Goal: Task Accomplishment & Management: Complete application form

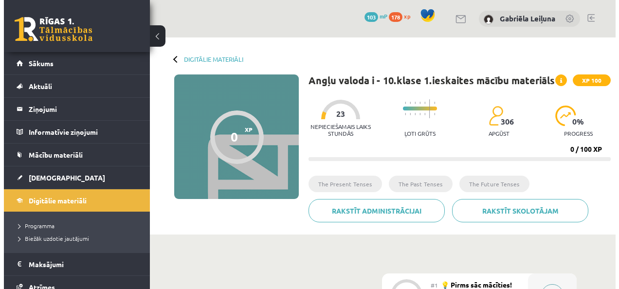
scroll to position [136, 0]
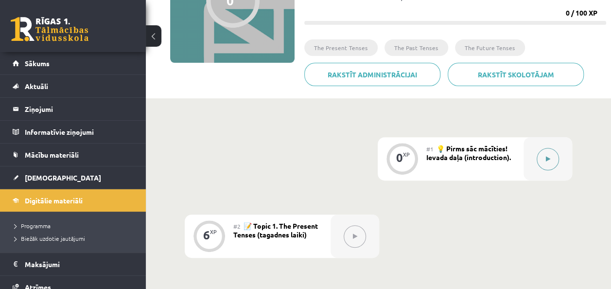
click at [557, 165] on button at bounding box center [548, 159] width 22 height 22
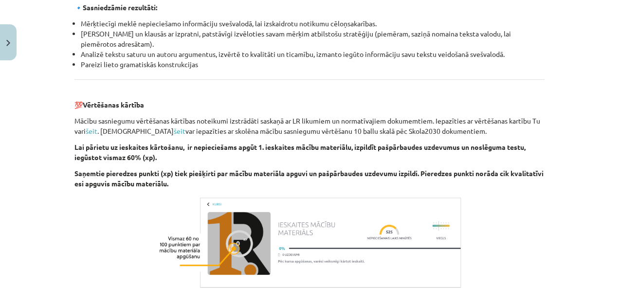
scroll to position [1128, 0]
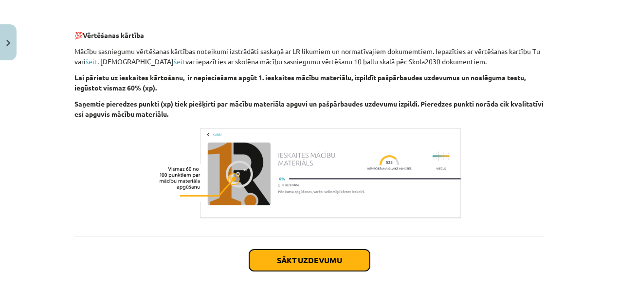
click at [312, 264] on button "Sākt uzdevumu" at bounding box center [309, 259] width 121 height 21
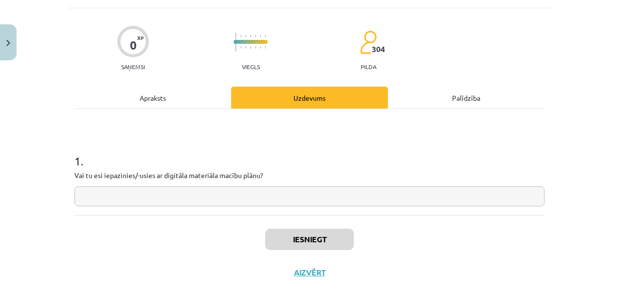
scroll to position [24, 0]
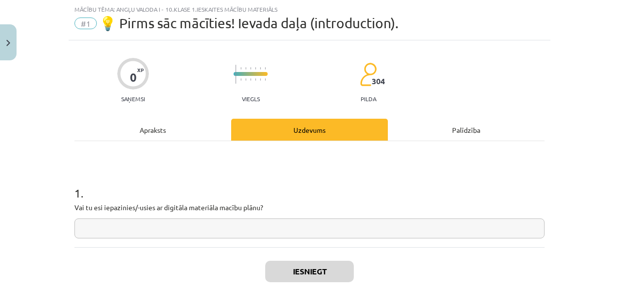
click at [273, 225] on input "text" at bounding box center [309, 228] width 470 height 20
type input "*"
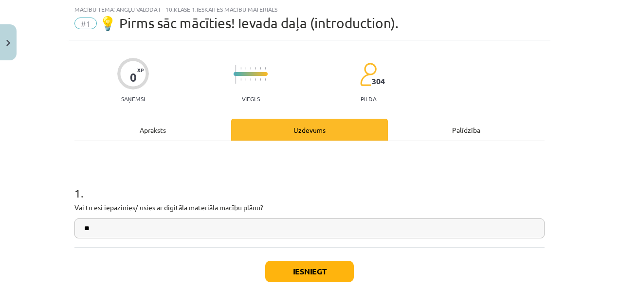
type input "**"
click at [338, 271] on button "Iesniegt" at bounding box center [309, 271] width 89 height 21
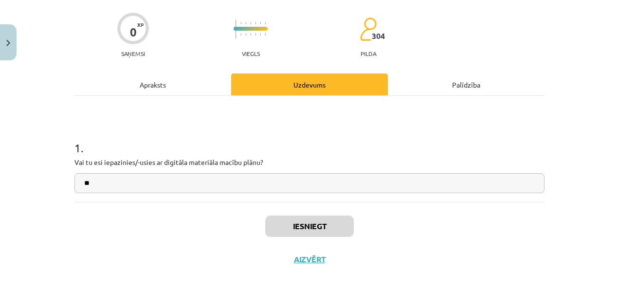
scroll to position [66, 0]
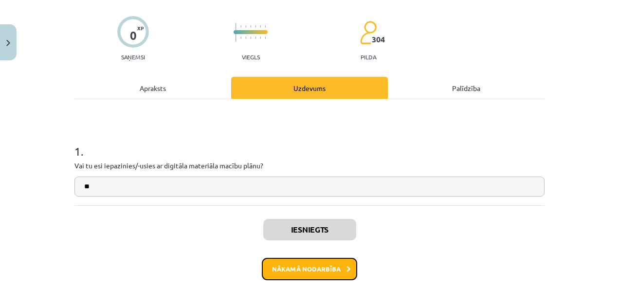
click at [339, 263] on button "Nākamā nodarbība" at bounding box center [309, 269] width 95 height 22
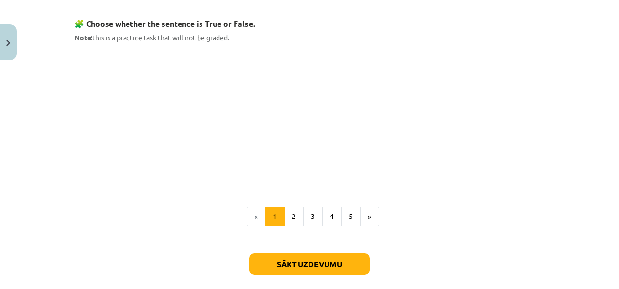
scroll to position [633, 0]
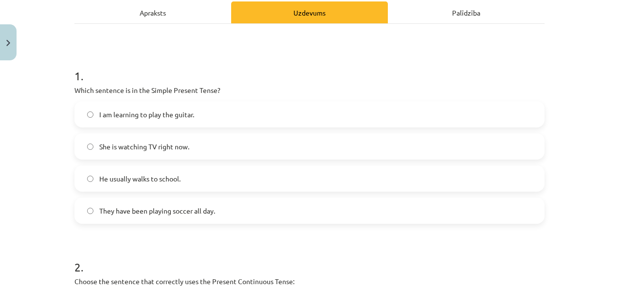
scroll to position [137, 0]
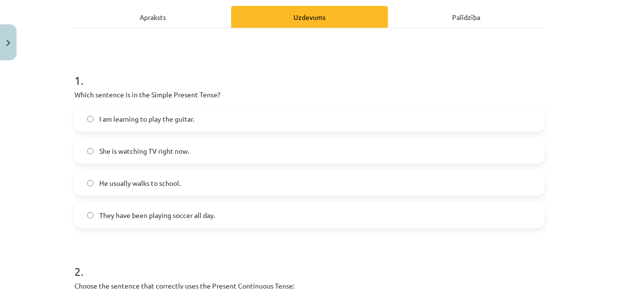
click at [261, 182] on label "He usually walks to school." at bounding box center [309, 183] width 468 height 24
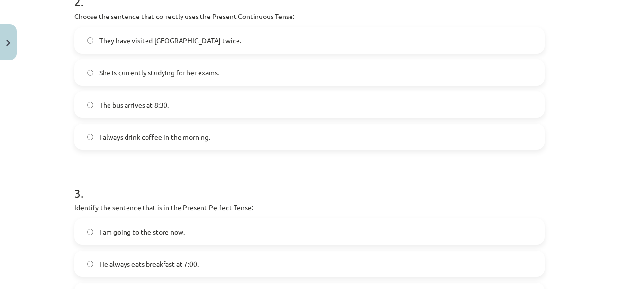
scroll to position [410, 0]
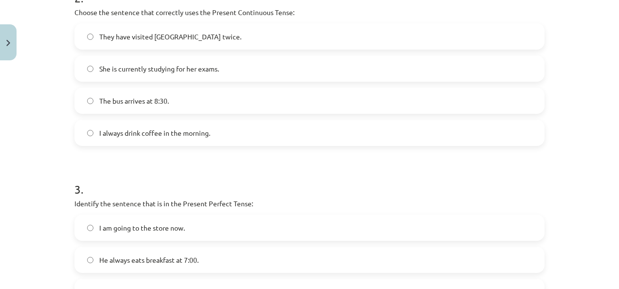
click at [320, 59] on label "She is currently studying for her exams." at bounding box center [309, 68] width 468 height 24
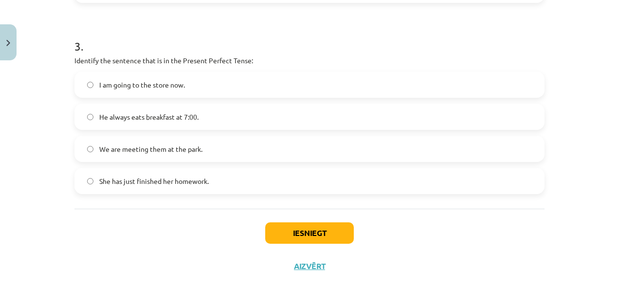
scroll to position [571, 0]
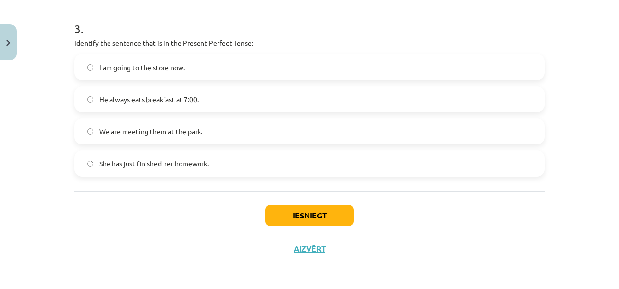
click at [240, 174] on label "She has just finished her homework." at bounding box center [309, 163] width 468 height 24
click at [318, 212] on button "Iesniegt" at bounding box center [309, 215] width 89 height 21
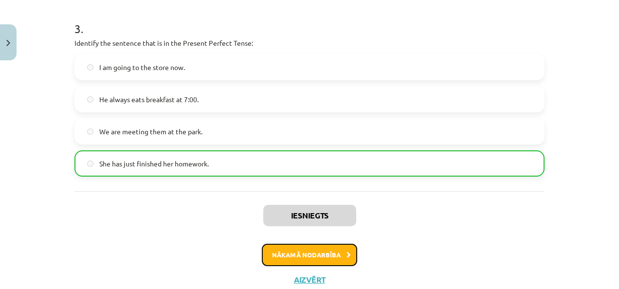
click at [319, 254] on button "Nākamā nodarbība" at bounding box center [309, 255] width 95 height 22
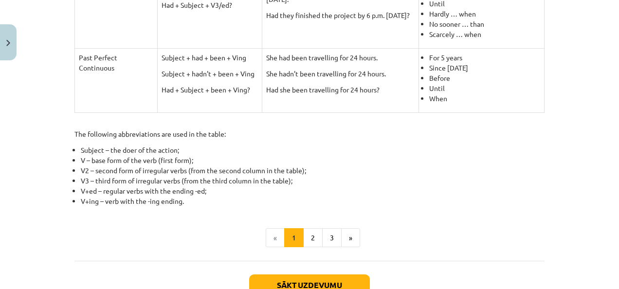
scroll to position [533, 0]
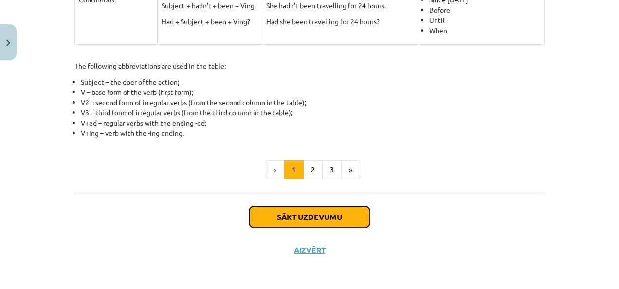
click at [331, 212] on button "Sākt uzdevumu" at bounding box center [309, 216] width 121 height 21
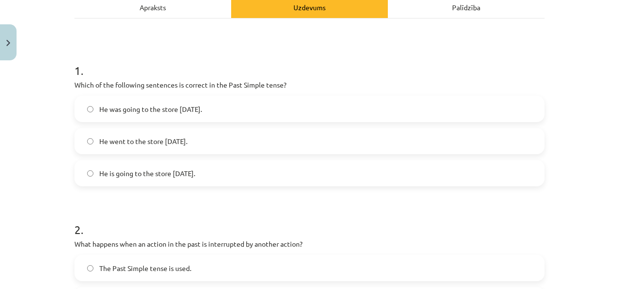
scroll to position [159, 0]
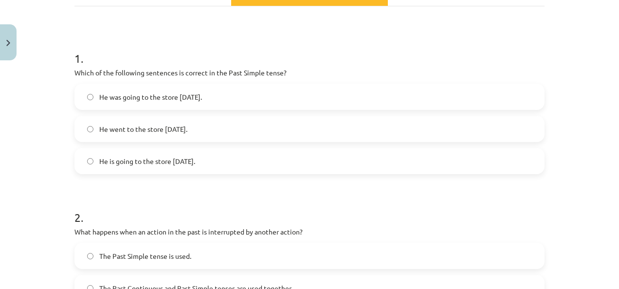
click at [348, 125] on label "He went to the store yesterday." at bounding box center [309, 129] width 468 height 24
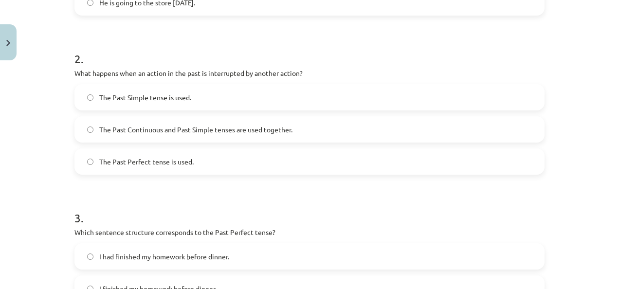
scroll to position [323, 0]
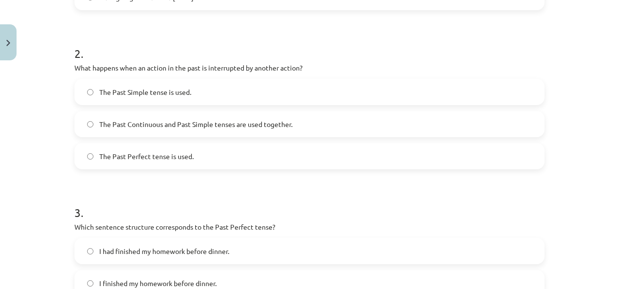
click at [408, 120] on label "The Past Continuous and Past Simple tenses are used together." at bounding box center [309, 124] width 468 height 24
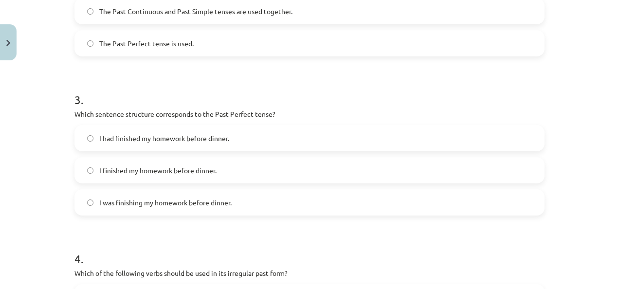
scroll to position [429, 0]
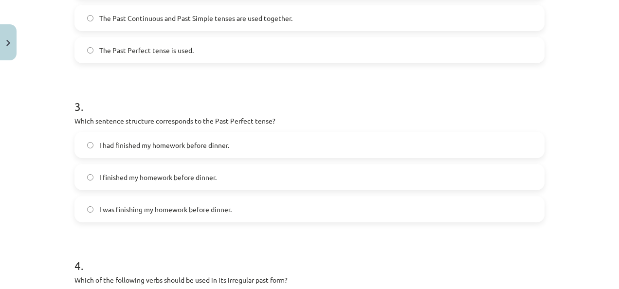
click at [319, 140] on label "I had finished my homework before dinner." at bounding box center [309, 145] width 468 height 24
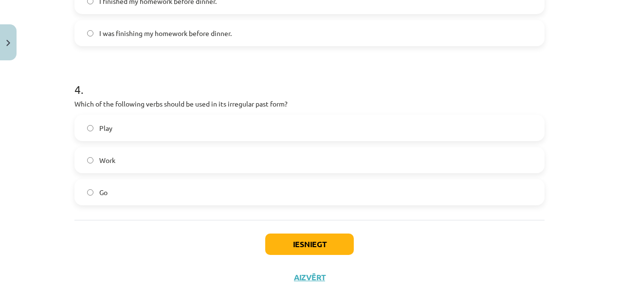
scroll to position [612, 0]
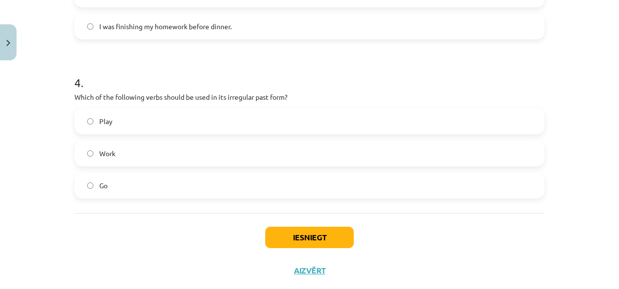
click at [514, 111] on label "Play" at bounding box center [309, 121] width 468 height 24
click at [317, 179] on label "Go" at bounding box center [309, 185] width 468 height 24
click at [324, 233] on button "Iesniegt" at bounding box center [309, 237] width 89 height 21
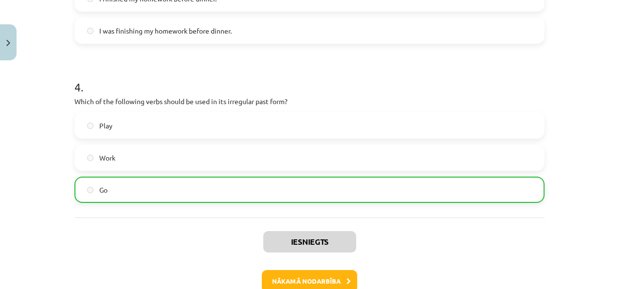
scroll to position [664, 0]
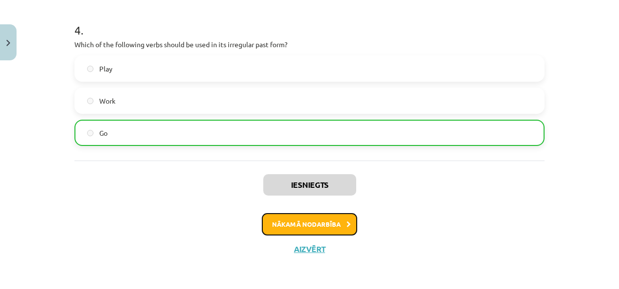
click at [321, 225] on button "Nākamā nodarbība" at bounding box center [309, 224] width 95 height 22
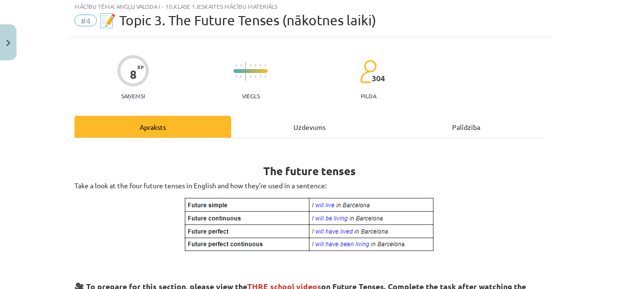
scroll to position [24, 0]
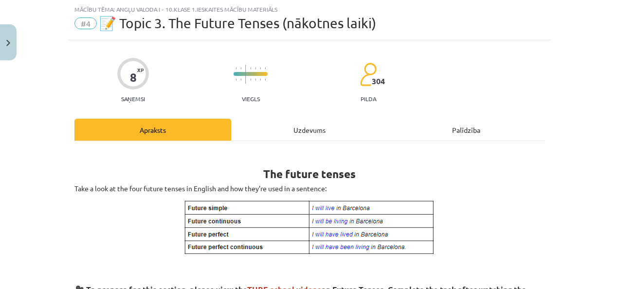
click at [304, 131] on div "Uzdevums" at bounding box center [309, 130] width 157 height 22
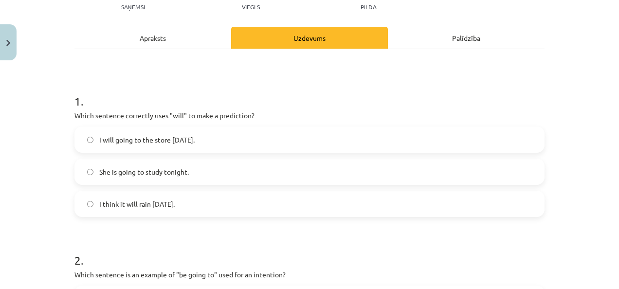
scroll to position [122, 0]
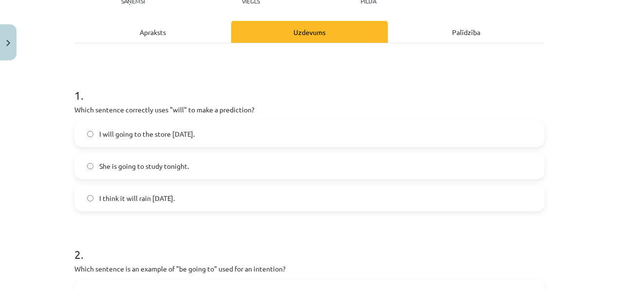
click at [164, 196] on span "I think it will rain tomorrow." at bounding box center [136, 198] width 75 height 10
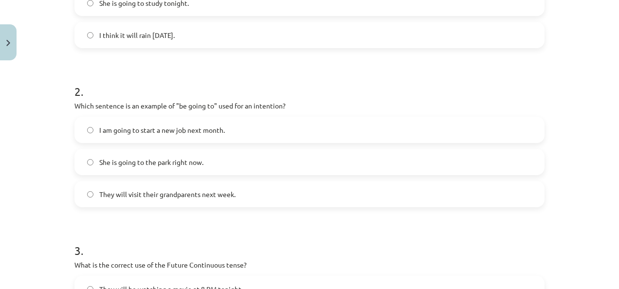
scroll to position [291, 0]
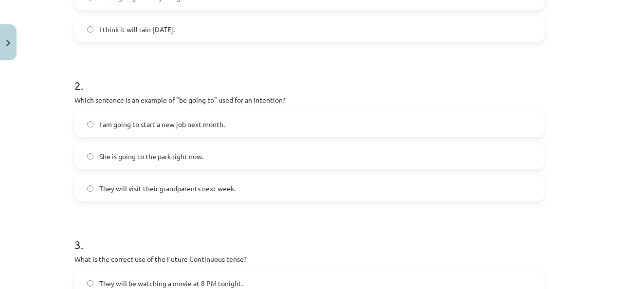
click at [297, 160] on label "She is going to the park right now." at bounding box center [309, 156] width 468 height 24
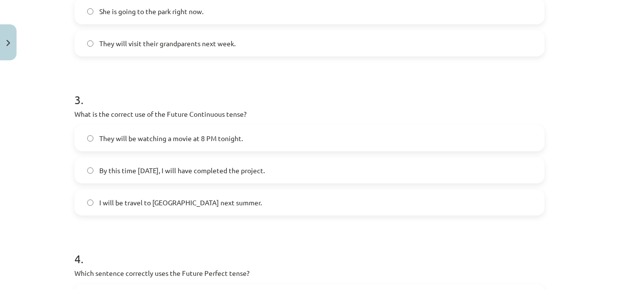
scroll to position [466, 0]
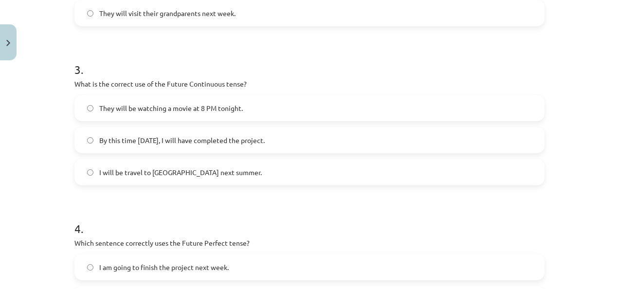
click at [270, 136] on label "By this time tomorrow, I will have completed the project." at bounding box center [309, 140] width 468 height 24
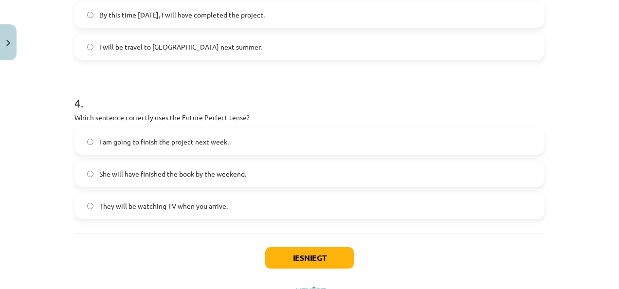
scroll to position [595, 0]
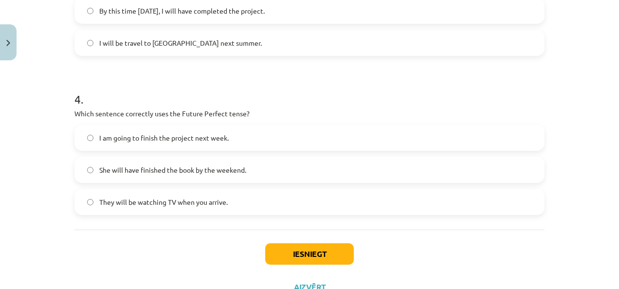
click at [212, 145] on label "I am going to finish the project next week." at bounding box center [309, 137] width 468 height 24
click at [290, 255] on button "Iesniegt" at bounding box center [309, 253] width 89 height 21
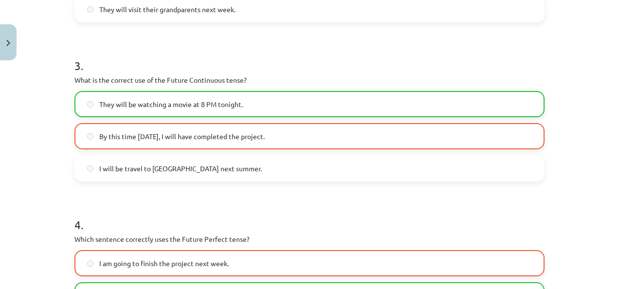
scroll to position [664, 0]
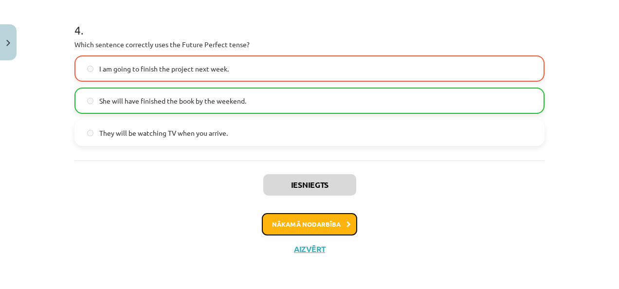
click at [318, 228] on button "Nākamā nodarbība" at bounding box center [309, 224] width 95 height 22
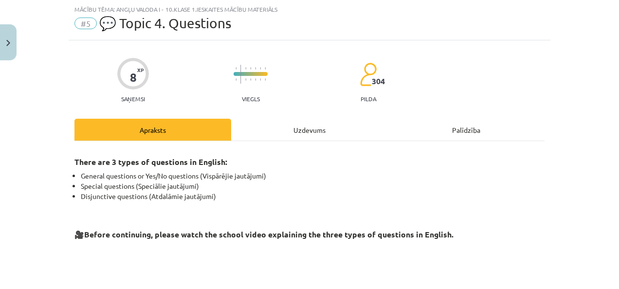
scroll to position [24, 0]
click at [313, 137] on div "Uzdevums" at bounding box center [309, 130] width 157 height 22
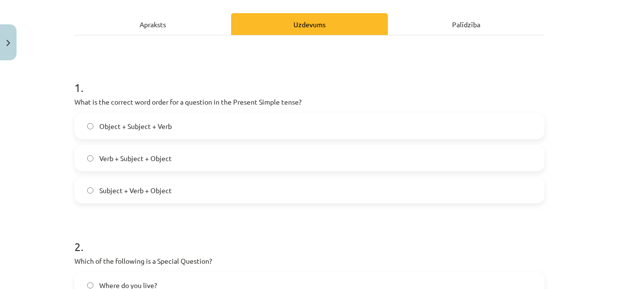
scroll to position [144, 0]
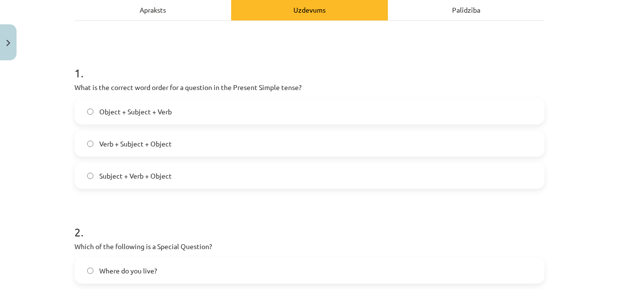
click at [250, 142] on label "Verb + Subject + Object" at bounding box center [309, 143] width 468 height 24
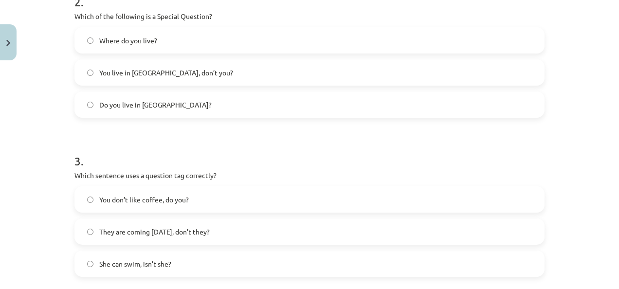
scroll to position [403, 0]
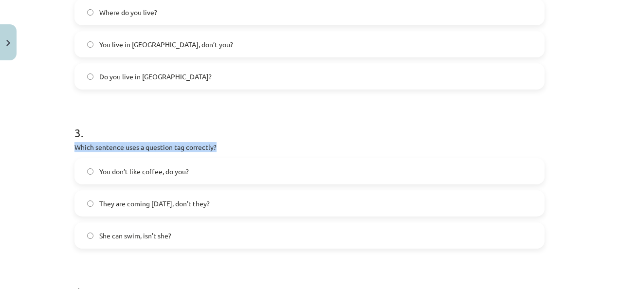
drag, startPoint x: 608, startPoint y: 145, endPoint x: 608, endPoint y: 135, distance: 10.2
click at [608, 135] on div "Mācību tēma: Angļu valoda i - 10.klase 1.ieskaites mācību materiāls #5 💬 Topic …" at bounding box center [309, 144] width 619 height 289
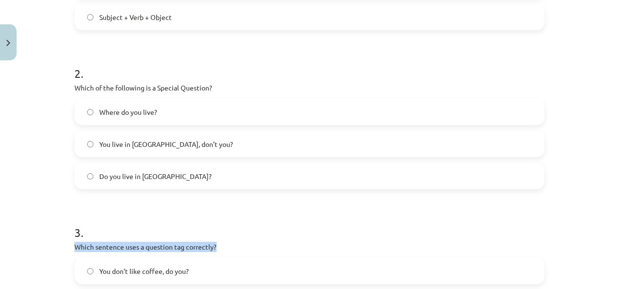
scroll to position [300, 0]
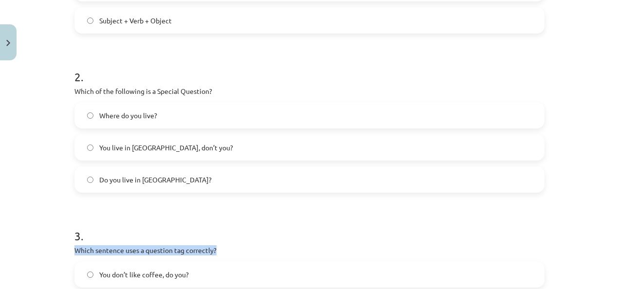
click at [475, 226] on h1 "3 ." at bounding box center [309, 227] width 470 height 30
click at [315, 144] on label "You live in Riga, don’t you?" at bounding box center [309, 147] width 468 height 24
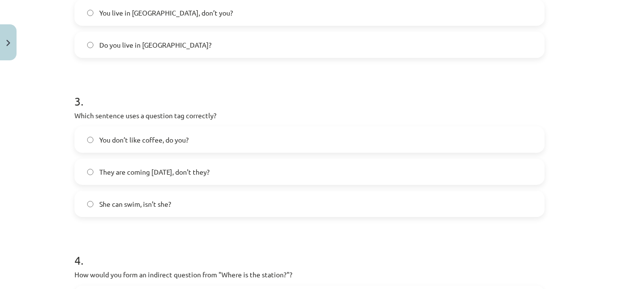
scroll to position [436, 0]
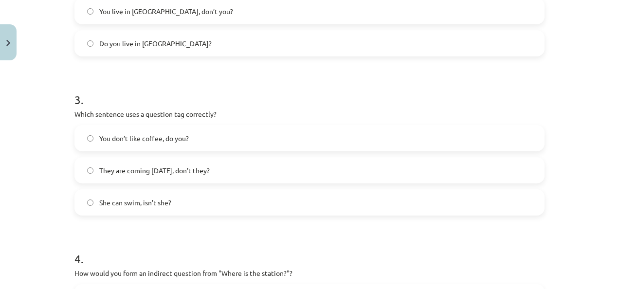
click at [232, 143] on label "You don’t like coffee, do you?" at bounding box center [309, 138] width 468 height 24
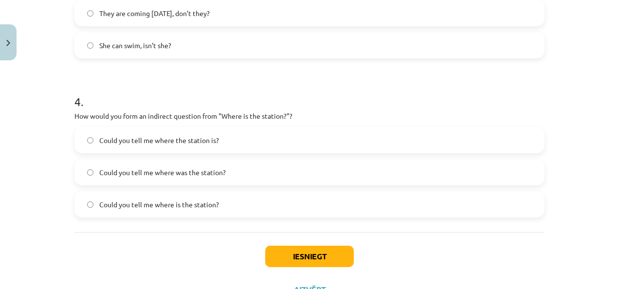
scroll to position [595, 0]
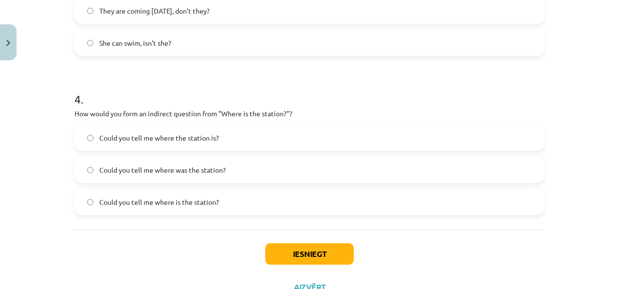
click at [224, 141] on label "Could you tell me where the station is?" at bounding box center [309, 137] width 468 height 24
click at [287, 250] on button "Iesniegt" at bounding box center [309, 253] width 89 height 21
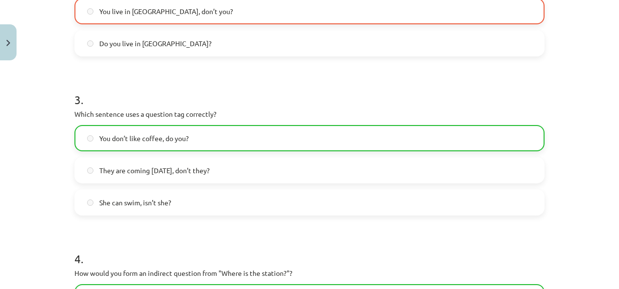
scroll to position [664, 0]
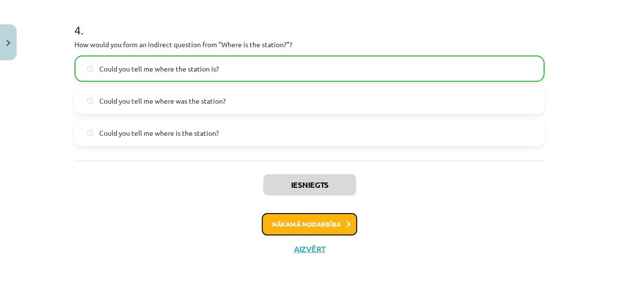
click at [327, 230] on button "Nākamā nodarbība" at bounding box center [309, 224] width 95 height 22
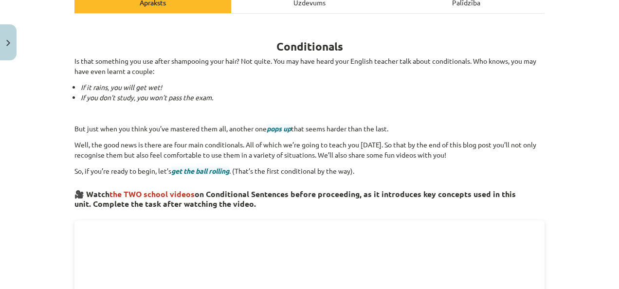
scroll to position [24, 0]
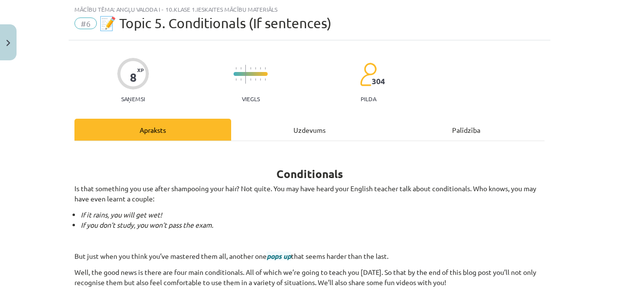
click at [311, 129] on div "Uzdevums" at bounding box center [309, 130] width 157 height 22
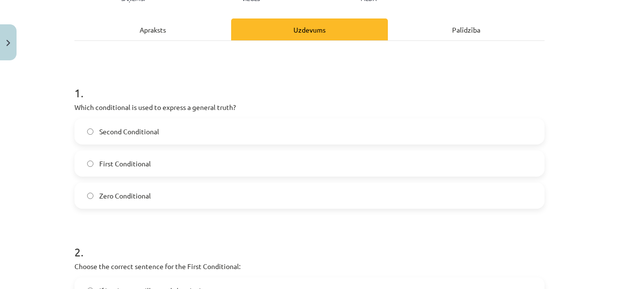
scroll to position [133, 0]
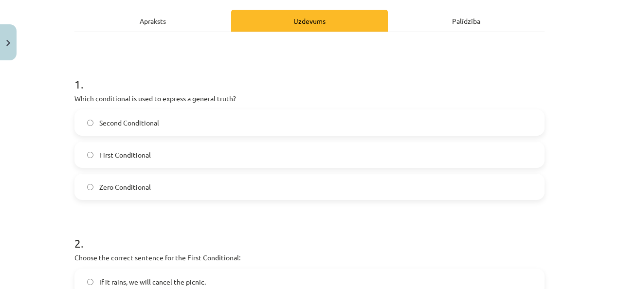
click at [391, 179] on label "Zero Conditional" at bounding box center [309, 187] width 468 height 24
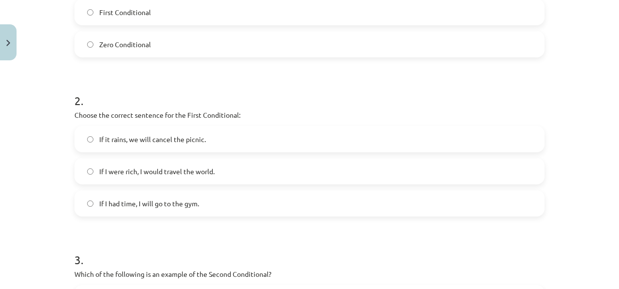
scroll to position [283, 0]
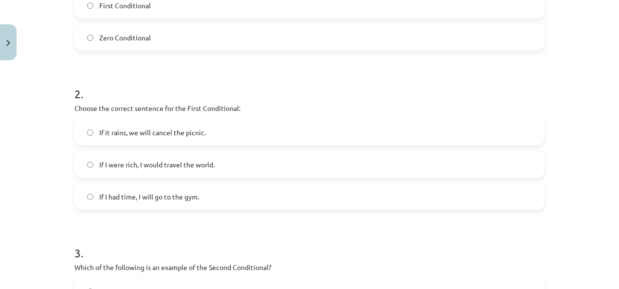
click at [247, 138] on label "If it rains, we will cancel the picnic." at bounding box center [309, 132] width 468 height 24
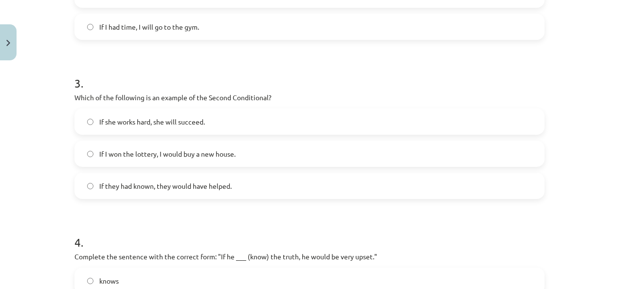
scroll to position [455, 0]
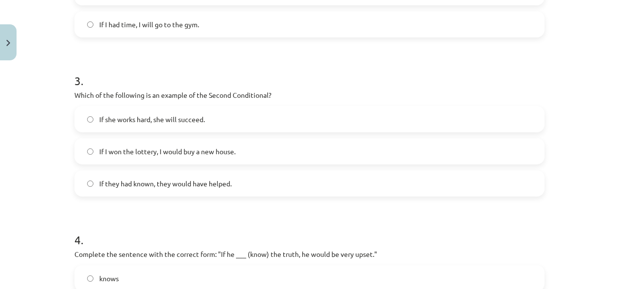
click at [298, 161] on label "If I won the lottery, I would buy a new house." at bounding box center [309, 151] width 468 height 24
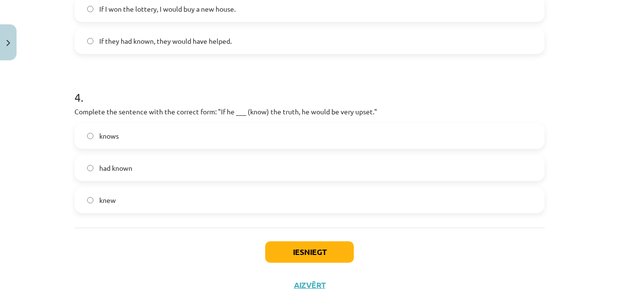
scroll to position [618, 0]
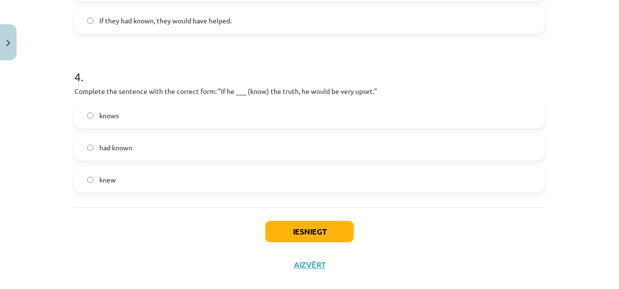
click at [286, 184] on label "knew" at bounding box center [309, 179] width 468 height 24
click at [291, 226] on button "Iesniegt" at bounding box center [309, 231] width 89 height 21
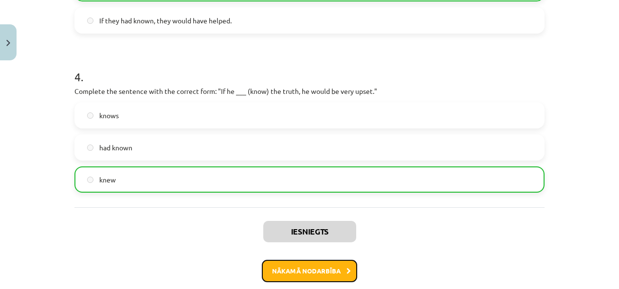
click at [331, 264] on button "Nākamā nodarbība" at bounding box center [309, 271] width 95 height 22
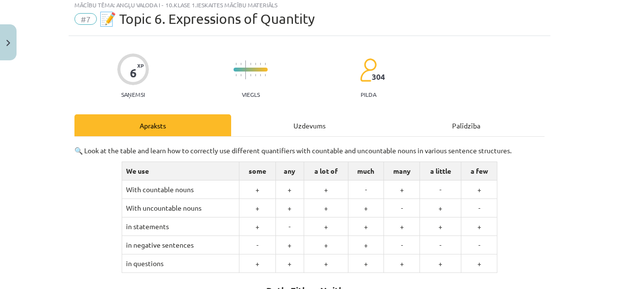
scroll to position [24, 0]
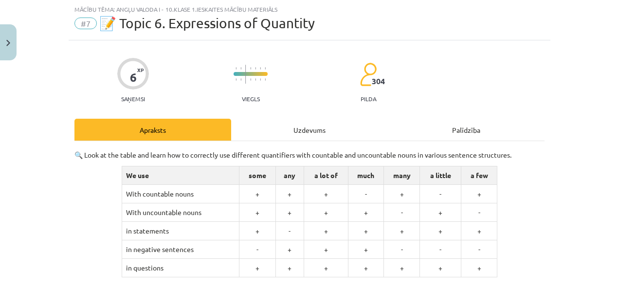
click at [307, 127] on div "Uzdevums" at bounding box center [309, 130] width 157 height 22
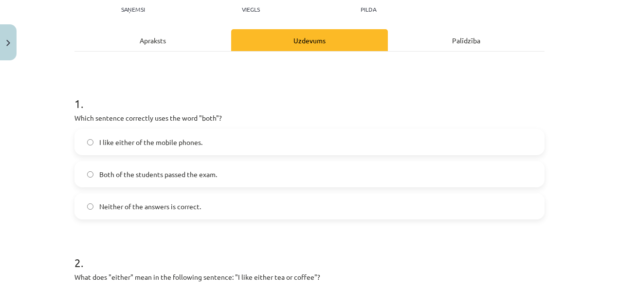
scroll to position [117, 0]
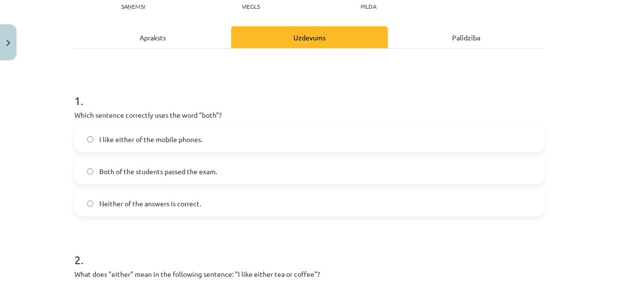
click at [239, 168] on label "Both of the students passed the exam." at bounding box center [309, 171] width 468 height 24
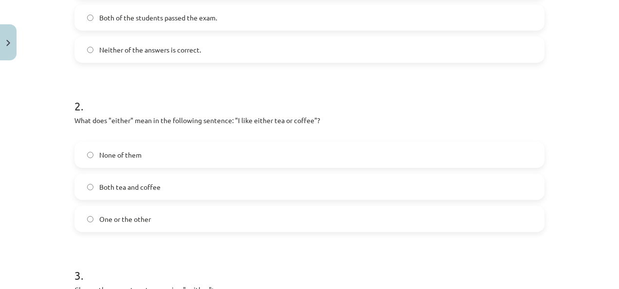
scroll to position [274, 0]
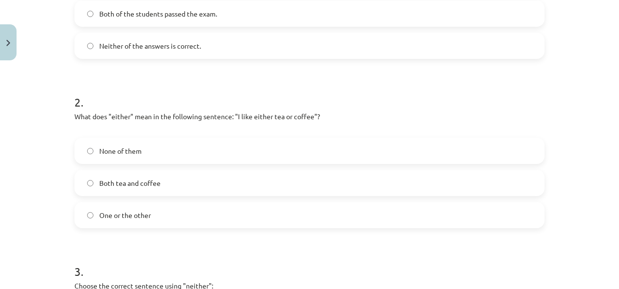
click at [218, 180] on label "Both tea and coffee" at bounding box center [309, 183] width 468 height 24
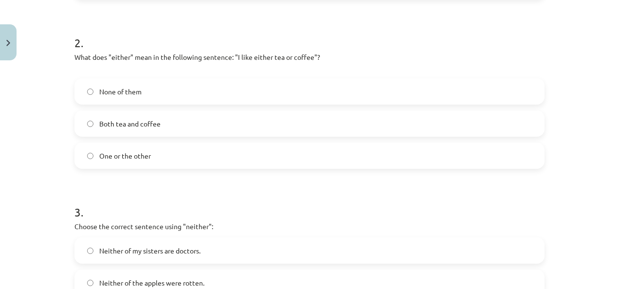
scroll to position [336, 0]
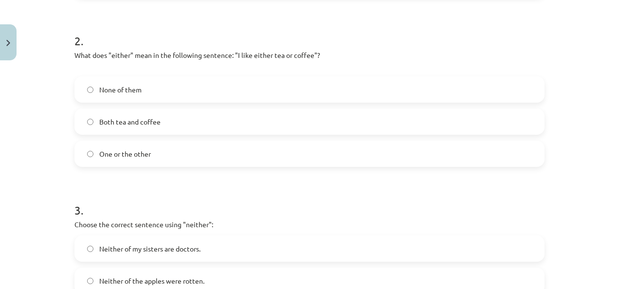
click at [387, 159] on label "One or the other" at bounding box center [309, 154] width 468 height 24
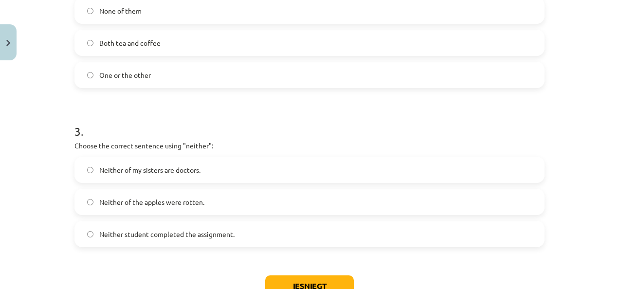
scroll to position [427, 0]
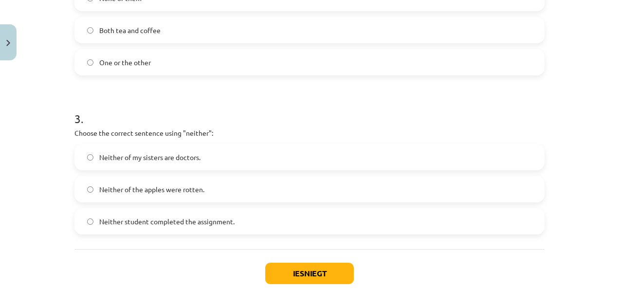
click at [282, 163] on label "Neither of my sisters are doctors." at bounding box center [309, 157] width 468 height 24
click at [296, 264] on button "Iesniegt" at bounding box center [309, 273] width 89 height 21
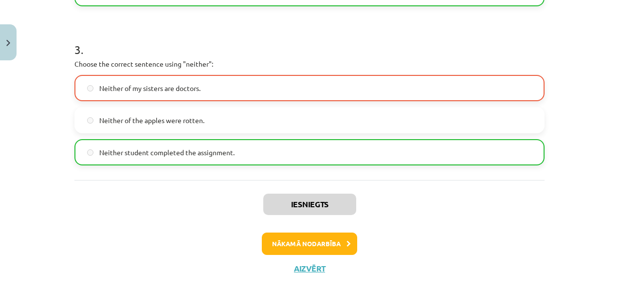
scroll to position [516, 0]
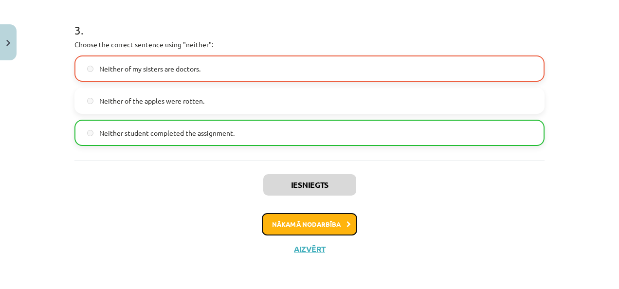
click at [297, 216] on button "Nākamā nodarbība" at bounding box center [309, 224] width 95 height 22
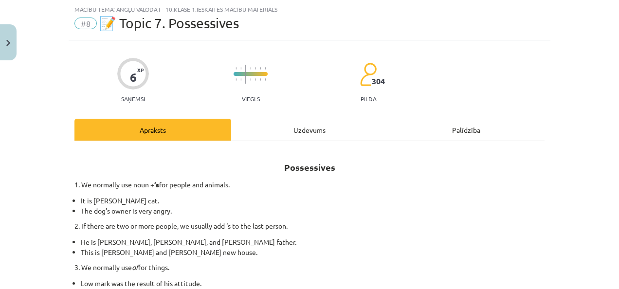
scroll to position [24, 0]
click at [308, 126] on div "Uzdevums" at bounding box center [309, 130] width 157 height 22
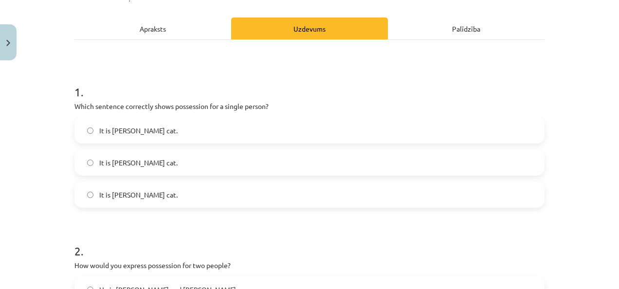
scroll to position [129, 0]
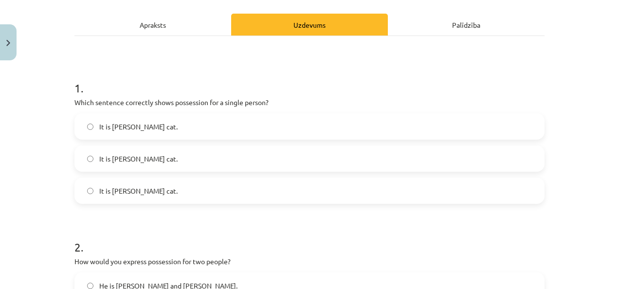
click at [187, 120] on label "It is Jane’s cat." at bounding box center [309, 126] width 468 height 24
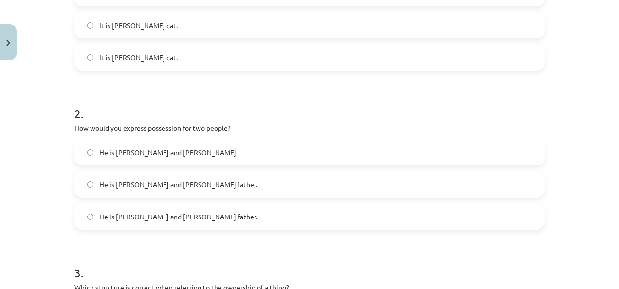
scroll to position [264, 0]
click at [274, 211] on label "He is Alice’s and James’s father." at bounding box center [309, 215] width 468 height 24
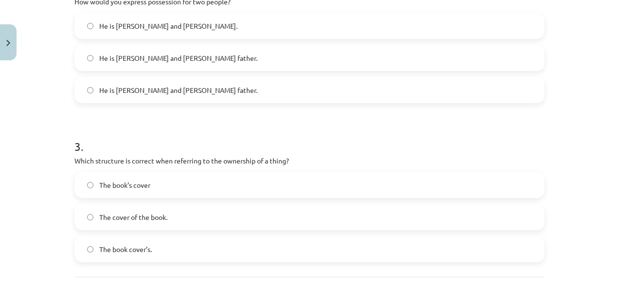
scroll to position [406, 0]
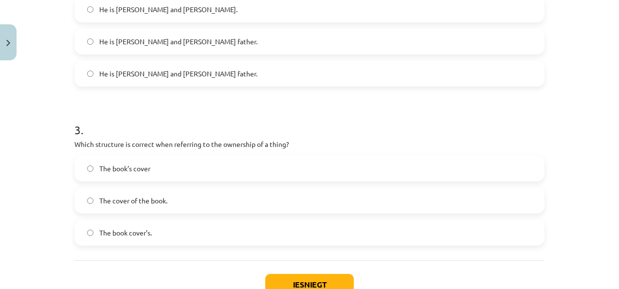
click at [179, 170] on label "The book’s cover" at bounding box center [309, 168] width 468 height 24
click at [289, 282] on button "Iesniegt" at bounding box center [309, 284] width 89 height 21
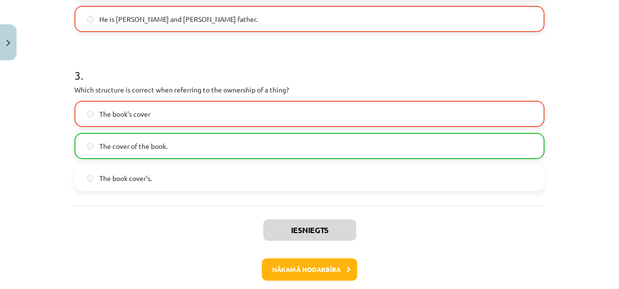
scroll to position [505, 0]
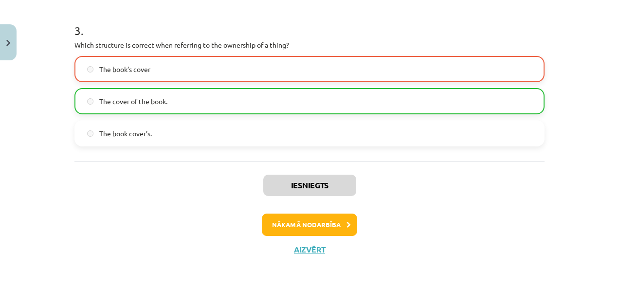
click at [354, 224] on div "Nākamā nodarbība" at bounding box center [309, 225] width 458 height 22
click at [341, 224] on button "Nākamā nodarbība" at bounding box center [309, 225] width 95 height 22
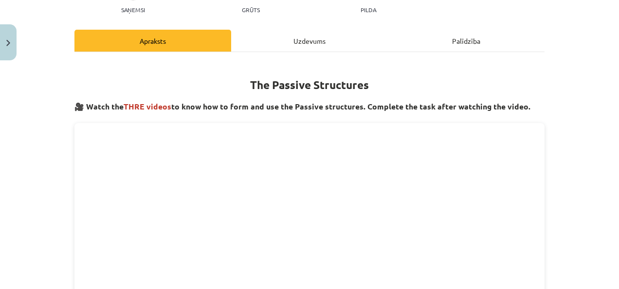
scroll to position [24, 0]
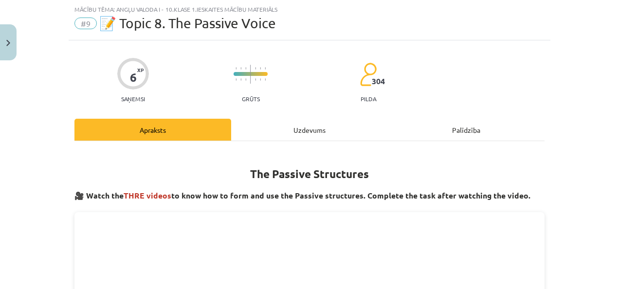
click at [306, 128] on div "Uzdevums" at bounding box center [309, 130] width 157 height 22
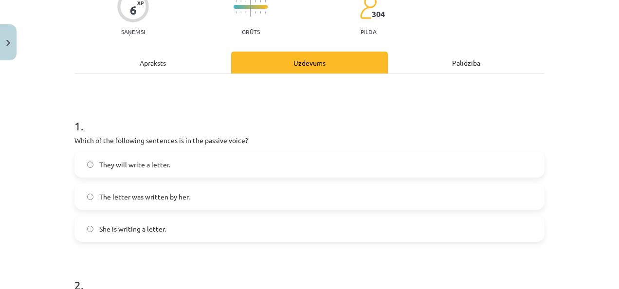
scroll to position [119, 0]
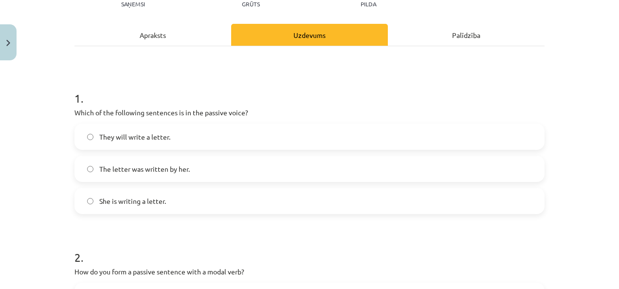
click at [307, 169] on label "The letter was written by her." at bounding box center [309, 169] width 468 height 24
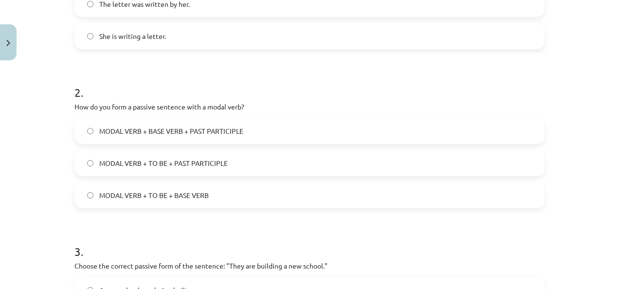
scroll to position [286, 0]
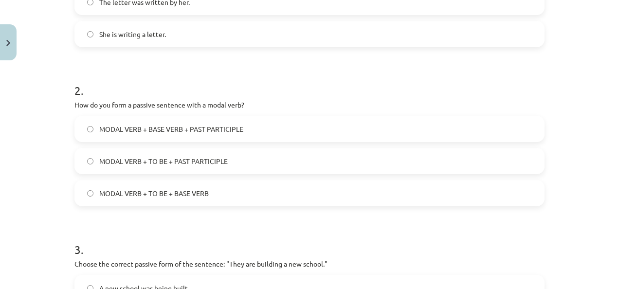
click at [231, 162] on label "MODAL VERB + TO BE + PAST PARTICIPLE" at bounding box center [309, 161] width 468 height 24
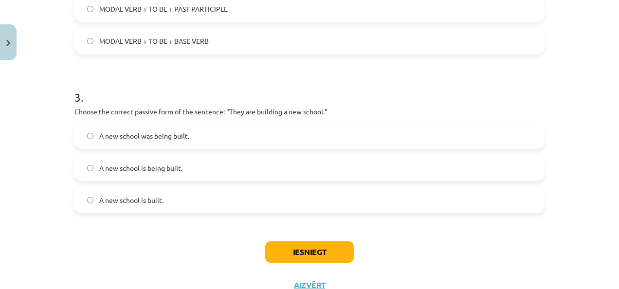
scroll to position [442, 0]
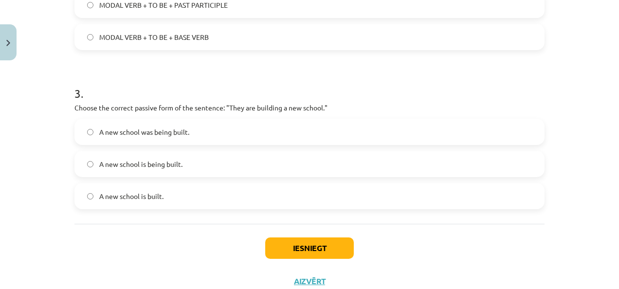
click at [319, 167] on label "A new school is being built." at bounding box center [309, 164] width 468 height 24
click at [321, 242] on button "Iesniegt" at bounding box center [309, 247] width 89 height 21
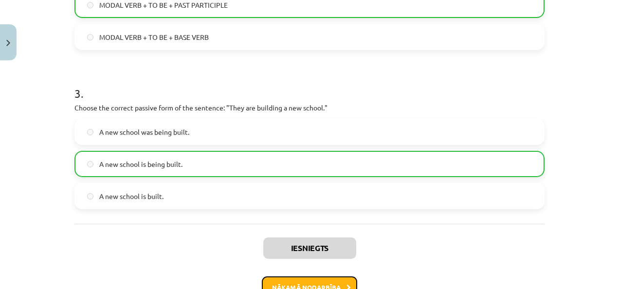
click at [316, 283] on button "Nākamā nodarbība" at bounding box center [309, 287] width 95 height 22
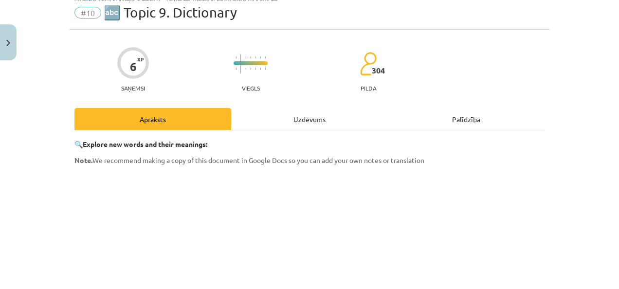
scroll to position [24, 0]
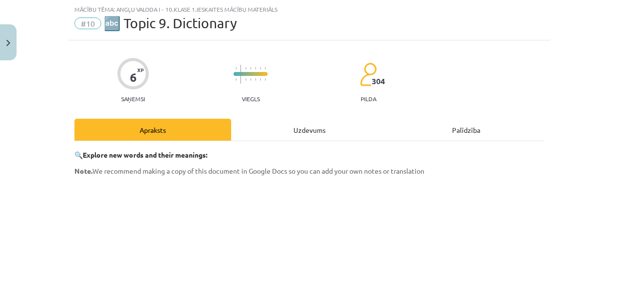
click at [315, 125] on div "Uzdevums" at bounding box center [309, 130] width 157 height 22
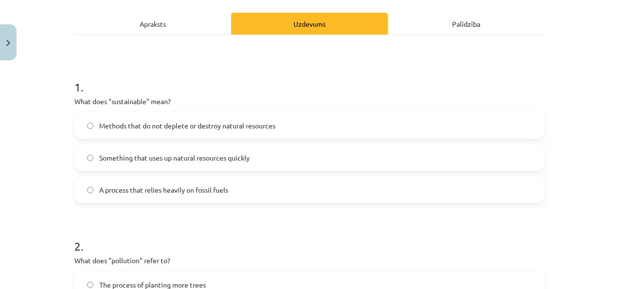
scroll to position [135, 0]
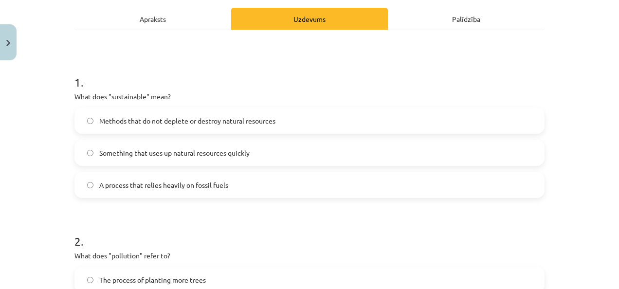
click at [365, 116] on label "Methods that do not deplete or destroy natural resources" at bounding box center [309, 120] width 468 height 24
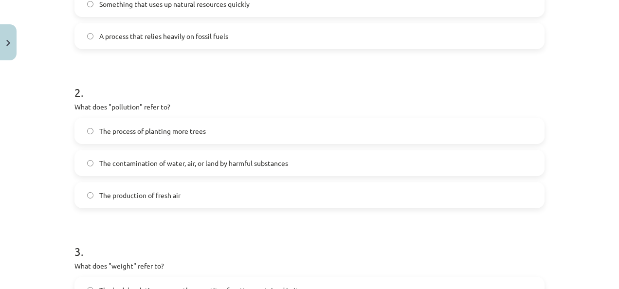
scroll to position [297, 0]
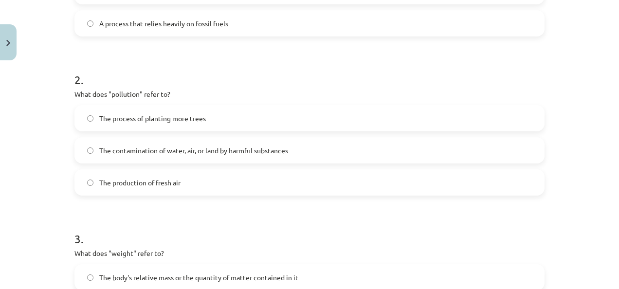
click at [296, 153] on label "The contamination of water, air, or land by harmful substances" at bounding box center [309, 150] width 468 height 24
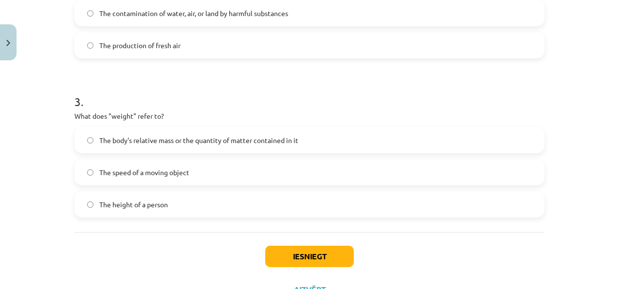
scroll to position [433, 0]
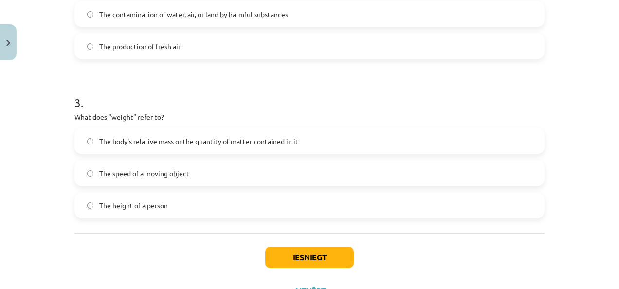
click at [380, 147] on label "The body's relative mass or the quantity of matter contained in it" at bounding box center [309, 141] width 468 height 24
click at [343, 255] on button "Iesniegt" at bounding box center [309, 257] width 89 height 21
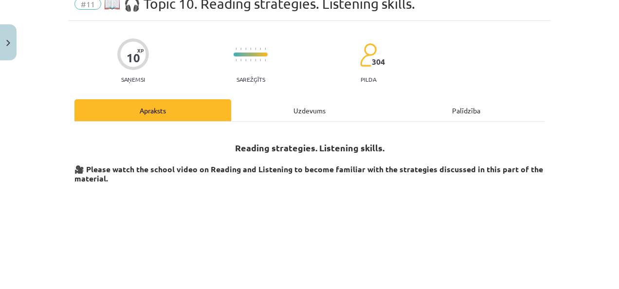
scroll to position [24, 0]
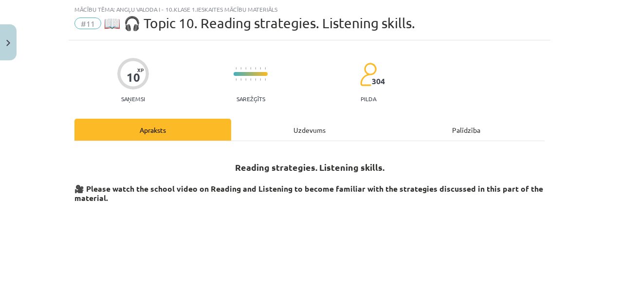
click at [308, 130] on div "Uzdevums" at bounding box center [309, 130] width 157 height 22
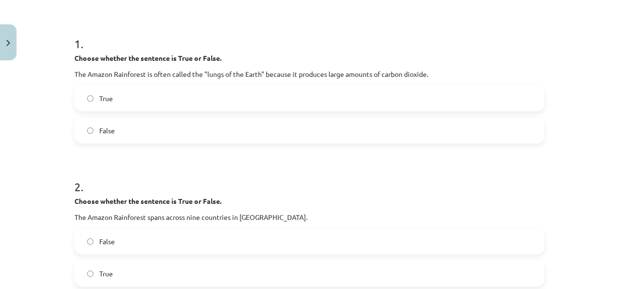
scroll to position [176, 0]
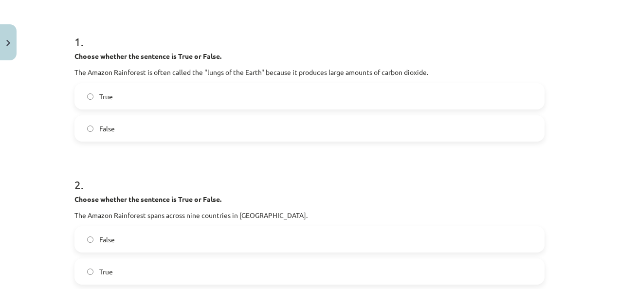
click at [382, 123] on label "False" at bounding box center [309, 128] width 468 height 24
click at [347, 273] on label "True" at bounding box center [309, 271] width 468 height 24
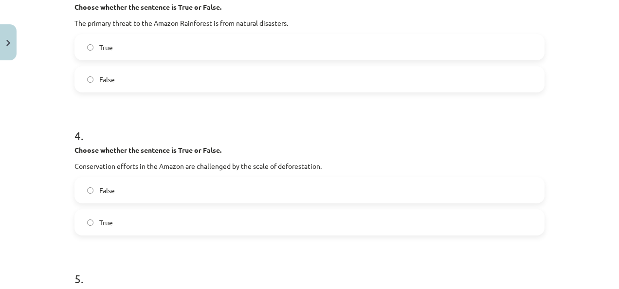
scroll to position [534, 0]
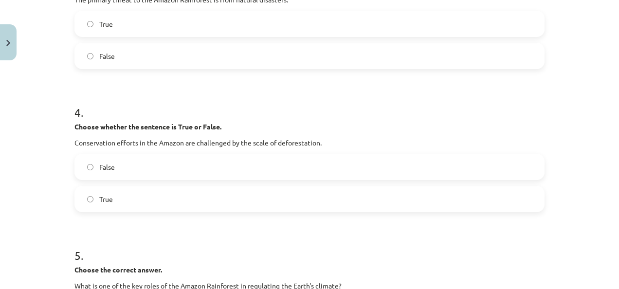
click at [373, 26] on label "True" at bounding box center [309, 24] width 468 height 24
click at [368, 204] on label "True" at bounding box center [309, 199] width 468 height 24
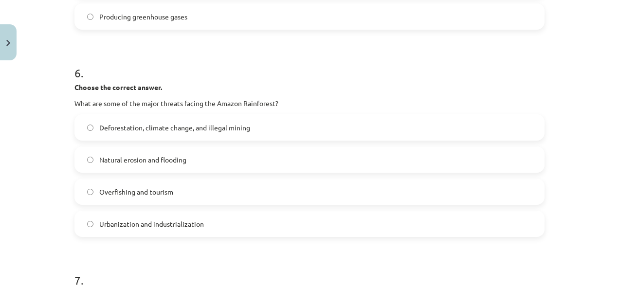
scroll to position [947, 0]
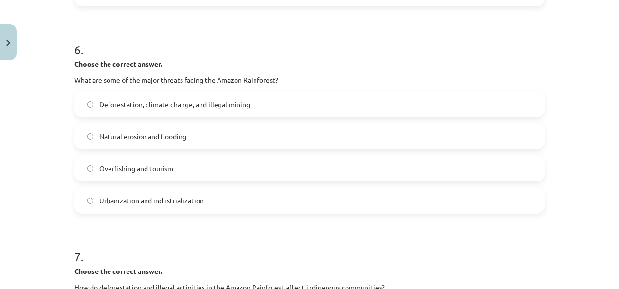
click at [610, 203] on div "Mācību tēma: Angļu valoda i - 10.klase 1.ieskaites mācību materiāls #11 📖 🎧 Top…" at bounding box center [309, 144] width 619 height 289
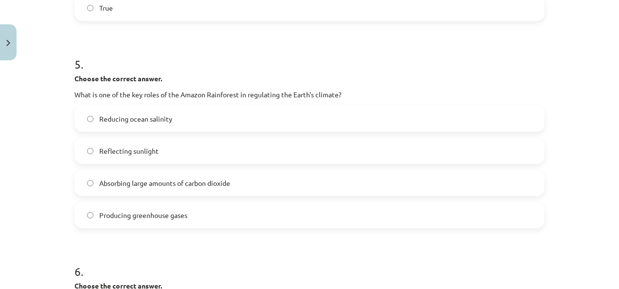
scroll to position [695, 0]
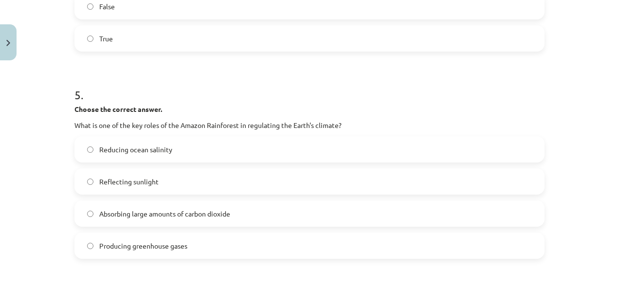
click at [203, 214] on span "Absorbing large amounts of carbon dioxide" at bounding box center [164, 214] width 131 height 10
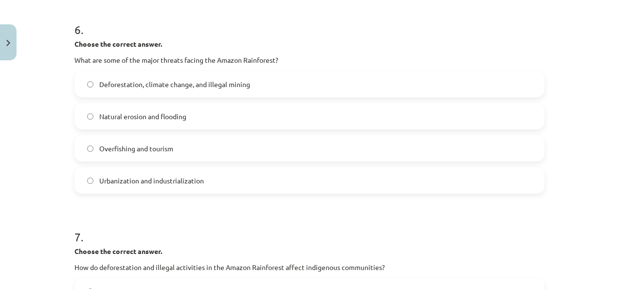
scroll to position [963, 0]
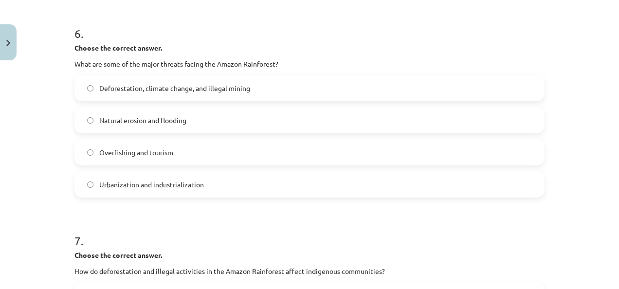
click at [207, 93] on label "Deforestation, climate change, and illegal mining" at bounding box center [309, 88] width 468 height 24
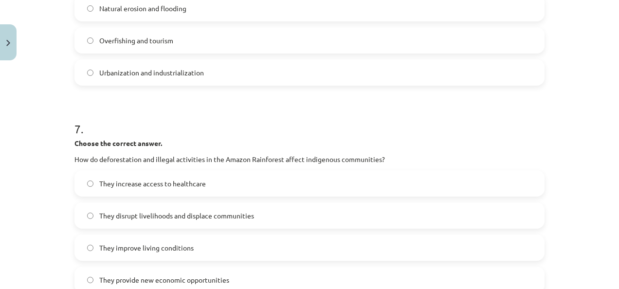
scroll to position [1191, 0]
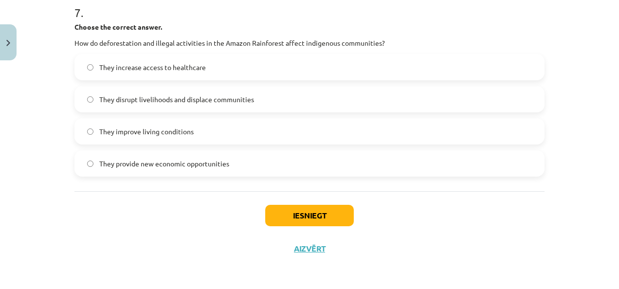
click at [237, 101] on span "They disrupt livelihoods and displace communities" at bounding box center [176, 99] width 155 height 10
click at [302, 210] on button "Iesniegt" at bounding box center [309, 215] width 89 height 21
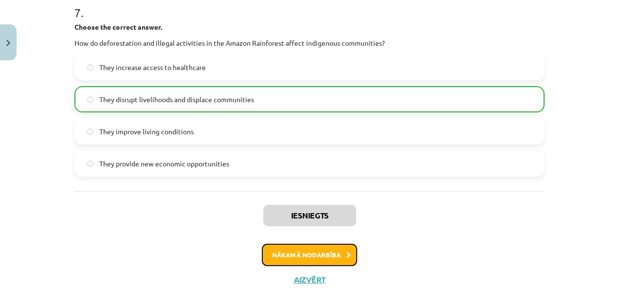
click at [310, 257] on button "Nākamā nodarbība" at bounding box center [309, 255] width 95 height 22
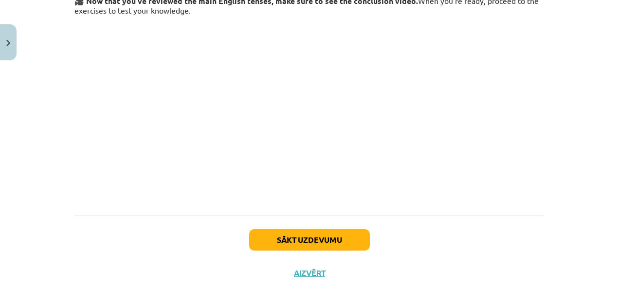
scroll to position [24, 0]
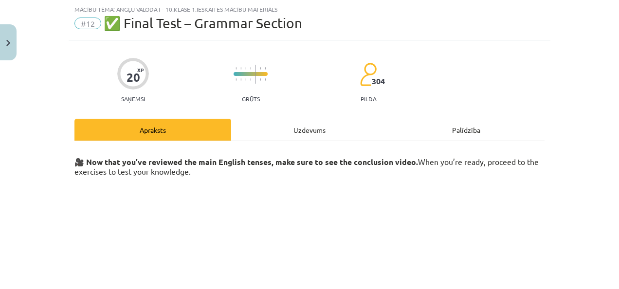
click at [296, 136] on div "Uzdevums" at bounding box center [309, 130] width 157 height 22
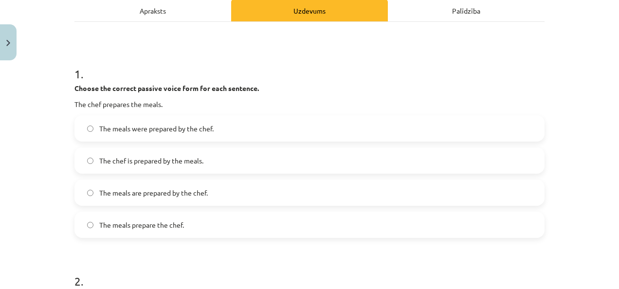
scroll to position [142, 0]
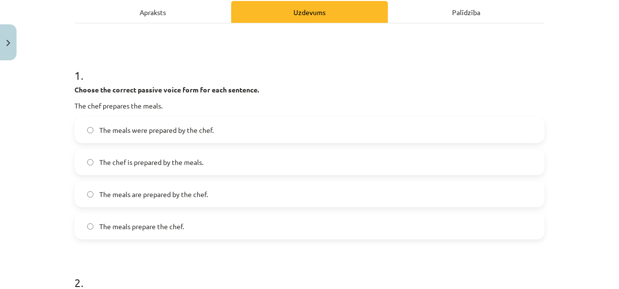
click at [290, 197] on label "The meals are prepared by the chef." at bounding box center [309, 194] width 468 height 24
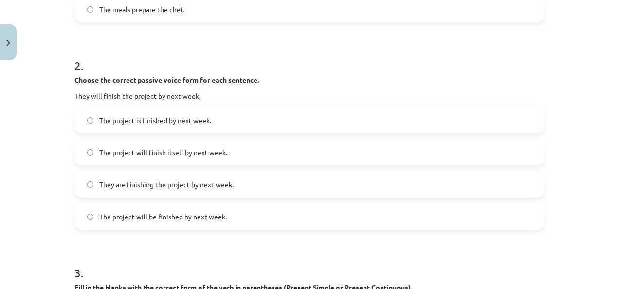
scroll to position [371, 0]
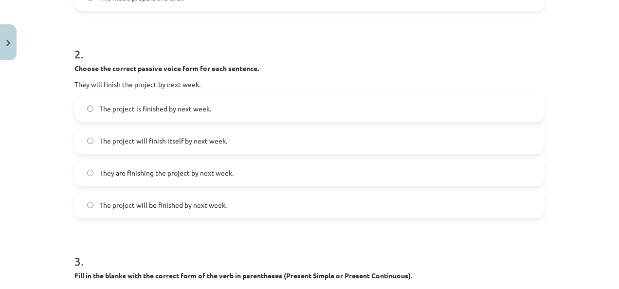
click at [458, 211] on label "The project will be finished by next week." at bounding box center [309, 205] width 468 height 24
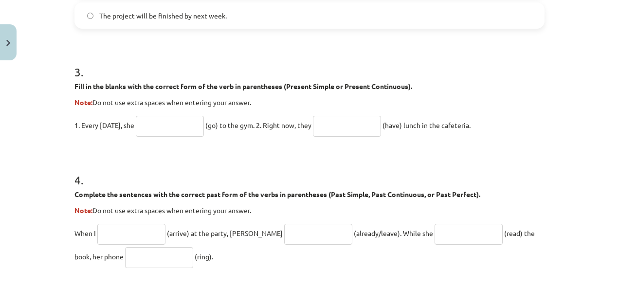
scroll to position [569, 0]
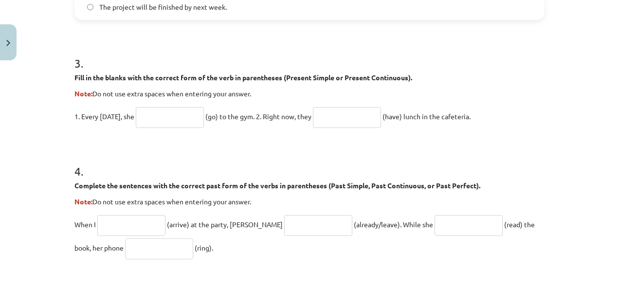
click at [159, 119] on input "text" at bounding box center [170, 117] width 68 height 21
type input "****"
click at [359, 120] on input "text" at bounding box center [347, 117] width 68 height 21
type input "******"
click at [137, 228] on input "text" at bounding box center [131, 225] width 68 height 21
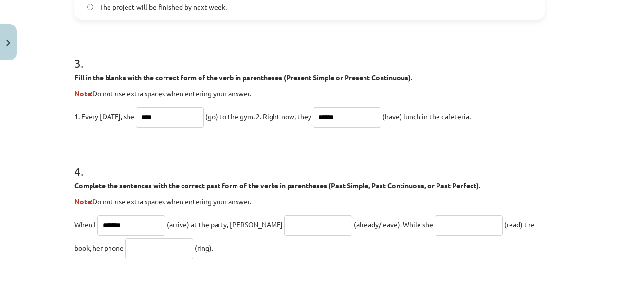
type input "*******"
click at [284, 230] on input "text" at bounding box center [318, 225] width 68 height 21
click at [434, 225] on input "text" at bounding box center [468, 225] width 68 height 21
click at [294, 219] on input "***" at bounding box center [318, 225] width 68 height 21
type input "*"
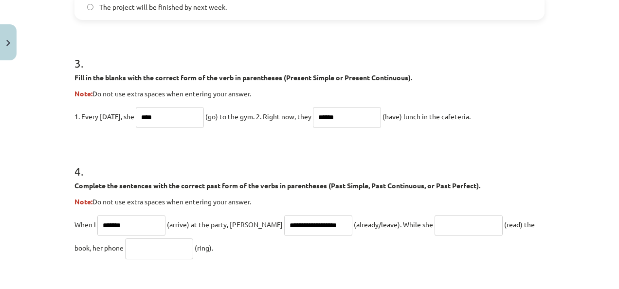
scroll to position [0, 2]
type input "**********"
click at [434, 232] on input "text" at bounding box center [468, 225] width 68 height 21
type input "**********"
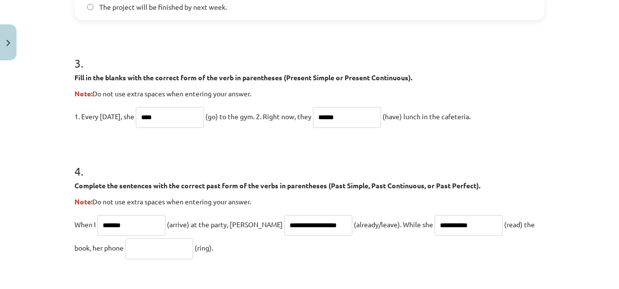
click at [137, 251] on input "text" at bounding box center [159, 248] width 68 height 21
type input "****"
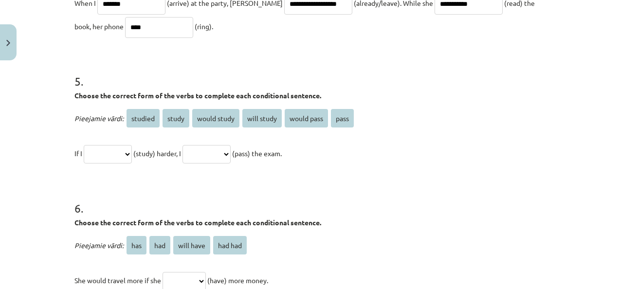
scroll to position [766, 0]
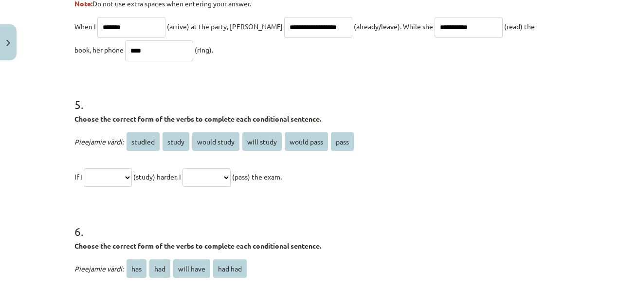
click at [117, 176] on select "**********" at bounding box center [108, 177] width 48 height 18
select select "**********"
click at [84, 168] on select "**********" at bounding box center [108, 177] width 48 height 18
click at [231, 179] on select "**********" at bounding box center [206, 177] width 48 height 18
select select "**********"
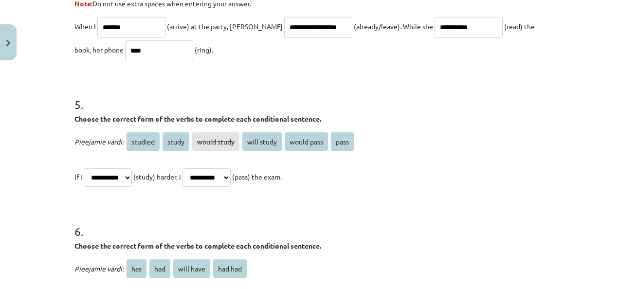
click at [194, 168] on select "**********" at bounding box center [206, 177] width 48 height 18
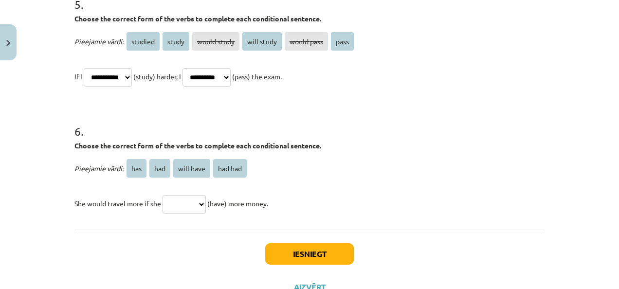
scroll to position [868, 0]
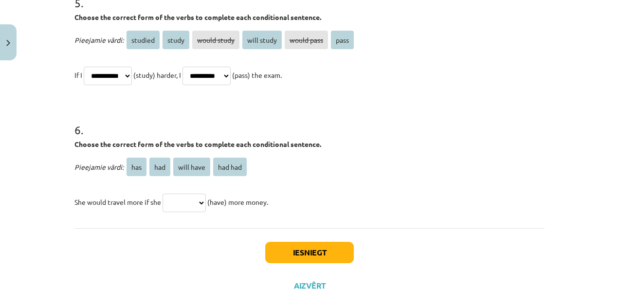
click at [197, 202] on select "*** *** ********* *******" at bounding box center [183, 203] width 43 height 18
select select "***"
click at [162, 194] on select "*** *** ********* *******" at bounding box center [183, 203] width 43 height 18
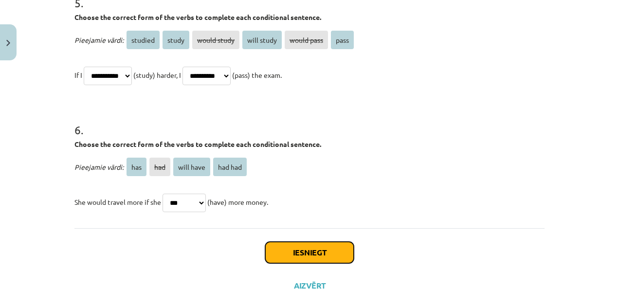
click at [297, 246] on button "Iesniegt" at bounding box center [309, 252] width 89 height 21
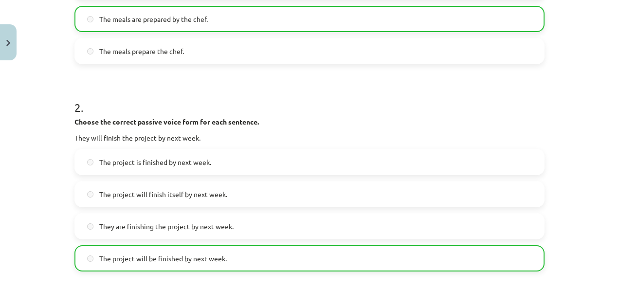
scroll to position [1078, 0]
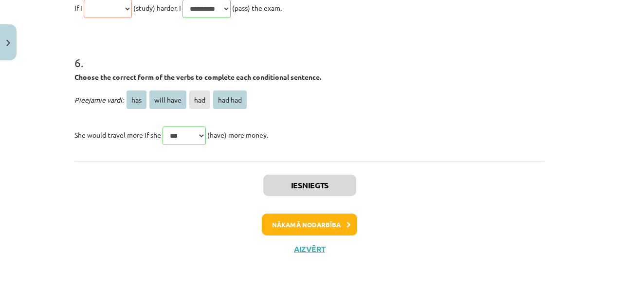
click at [315, 210] on div "Iesniegts Nākamā nodarbība Aizvērt" at bounding box center [309, 210] width 470 height 99
click at [314, 214] on button "Nākamā nodarbība" at bounding box center [309, 225] width 95 height 22
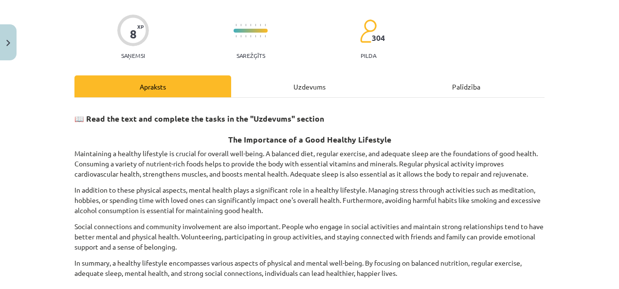
scroll to position [24, 0]
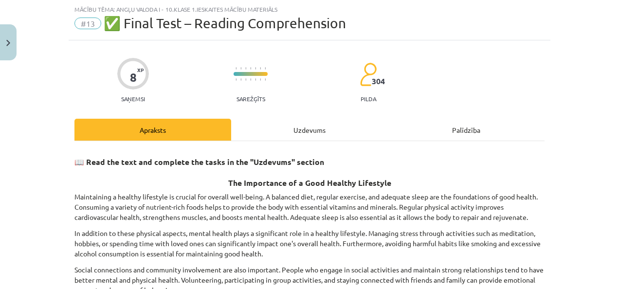
click at [303, 131] on div "Uzdevums" at bounding box center [309, 130] width 157 height 22
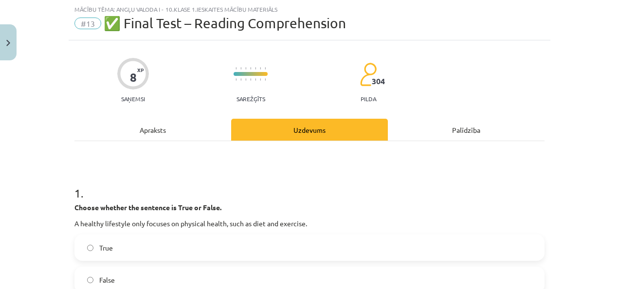
click at [173, 119] on div "Apraksts" at bounding box center [152, 130] width 157 height 22
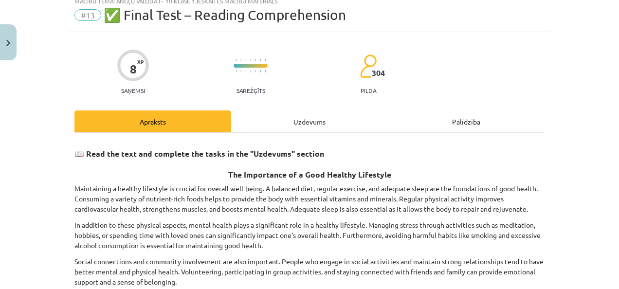
scroll to position [1, 0]
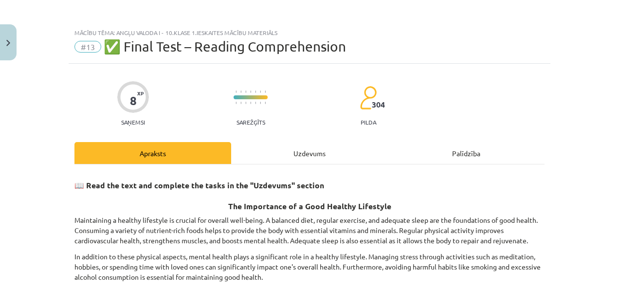
click at [290, 153] on div "Uzdevums" at bounding box center [309, 153] width 157 height 22
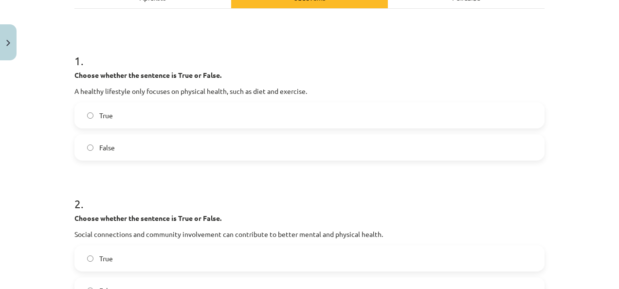
scroll to position [135, 0]
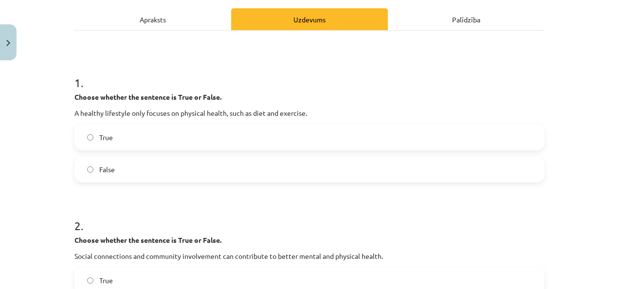
click at [179, 138] on label "True" at bounding box center [309, 137] width 468 height 24
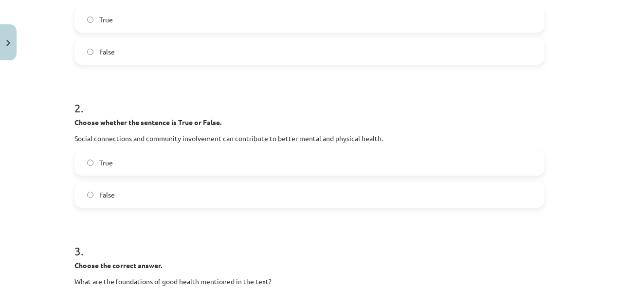
scroll to position [262, 0]
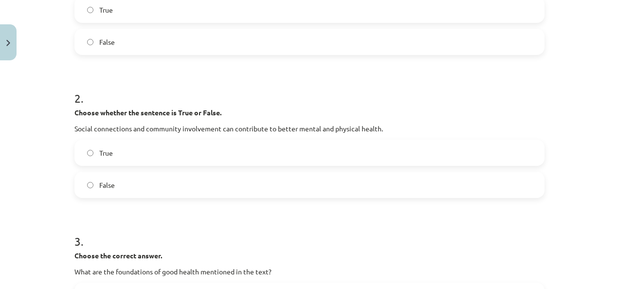
click at [490, 155] on label "True" at bounding box center [309, 153] width 468 height 24
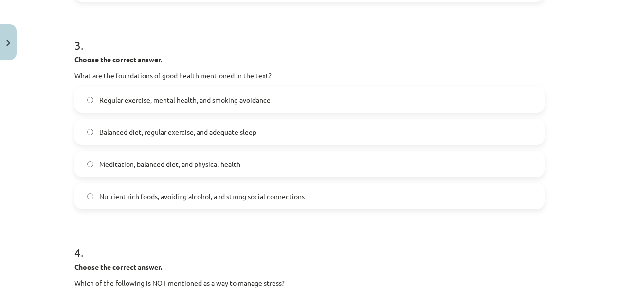
scroll to position [463, 0]
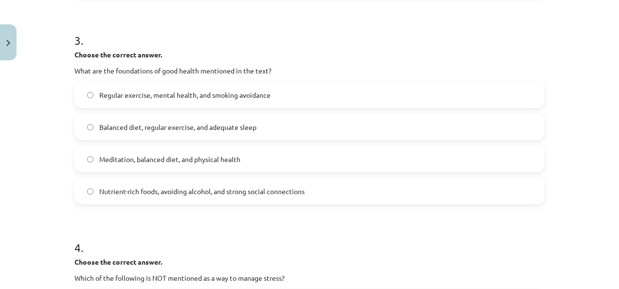
click at [405, 129] on label "Balanced diet, regular exercise, and adequate sleep" at bounding box center [309, 127] width 468 height 24
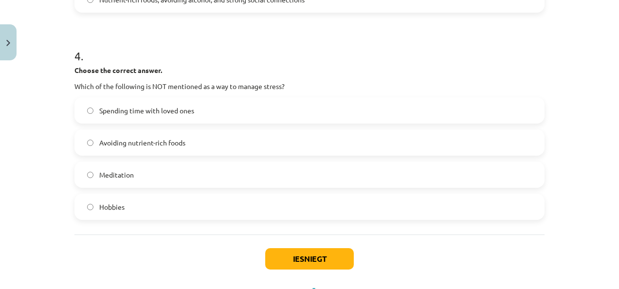
scroll to position [650, 0]
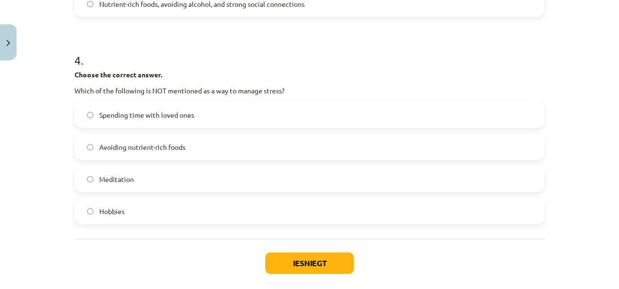
click at [420, 156] on label "Avoiding nutrient-rich foods" at bounding box center [309, 147] width 468 height 24
click at [343, 260] on button "Iesniegt" at bounding box center [309, 262] width 89 height 21
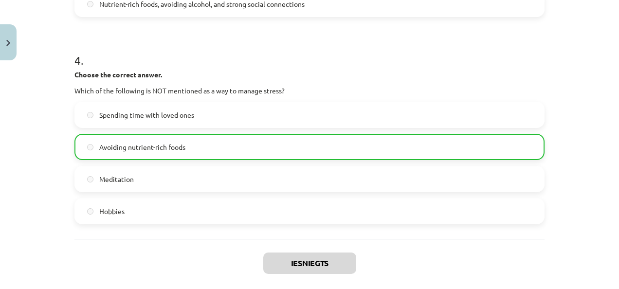
scroll to position [729, 0]
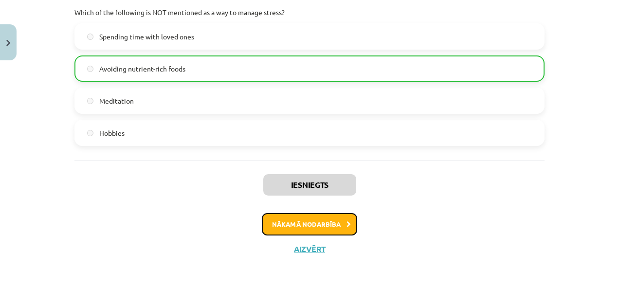
click at [341, 229] on button "Nākamā nodarbība" at bounding box center [309, 224] width 95 height 22
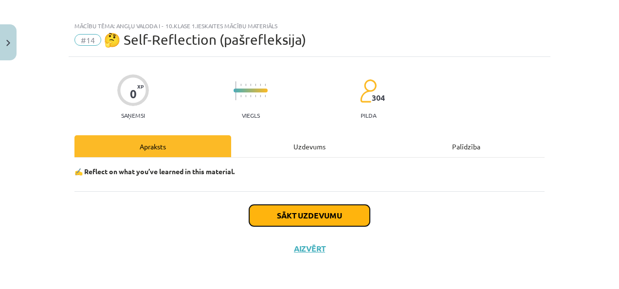
click at [305, 213] on button "Sākt uzdevumu" at bounding box center [309, 215] width 121 height 21
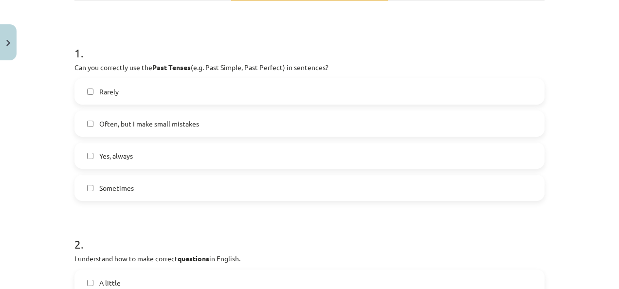
scroll to position [166, 0]
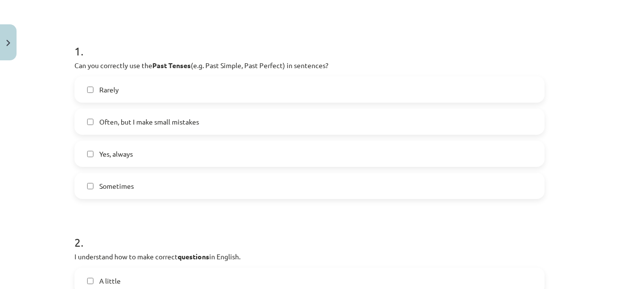
click at [295, 96] on label "Rarely" at bounding box center [309, 89] width 468 height 24
click at [291, 97] on label "Rarely" at bounding box center [309, 89] width 468 height 24
click at [208, 87] on label "Rarely" at bounding box center [309, 89] width 468 height 24
click at [175, 187] on label "Sometimes" at bounding box center [309, 186] width 468 height 24
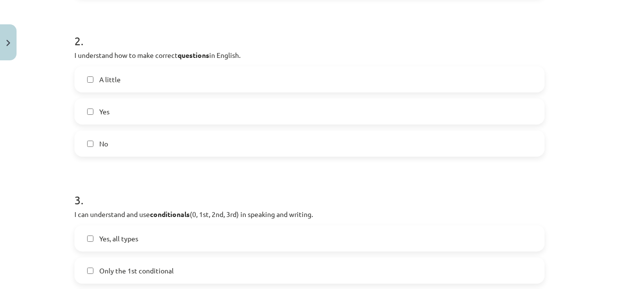
scroll to position [342, 0]
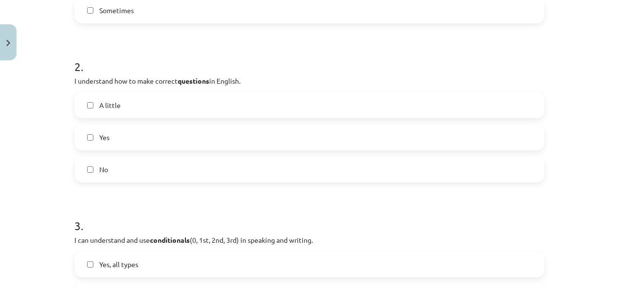
click at [396, 108] on label "A little" at bounding box center [309, 105] width 468 height 24
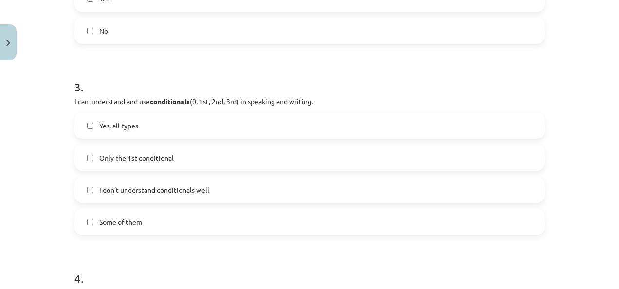
scroll to position [494, 0]
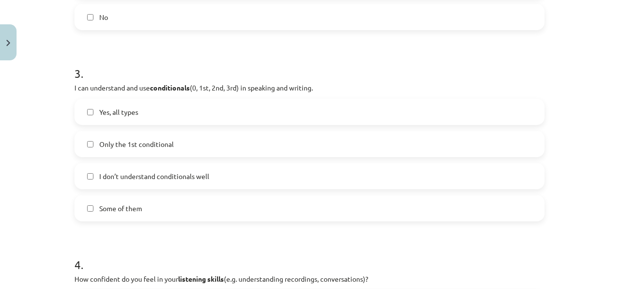
click at [237, 206] on label "Some of them" at bounding box center [309, 208] width 468 height 24
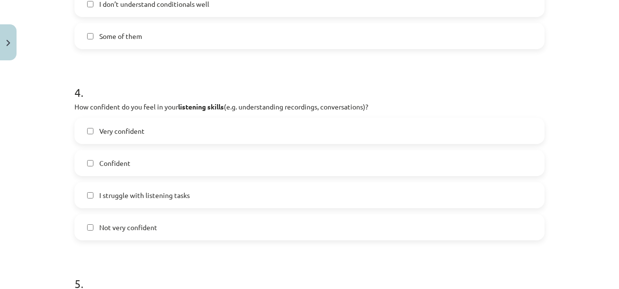
scroll to position [680, 0]
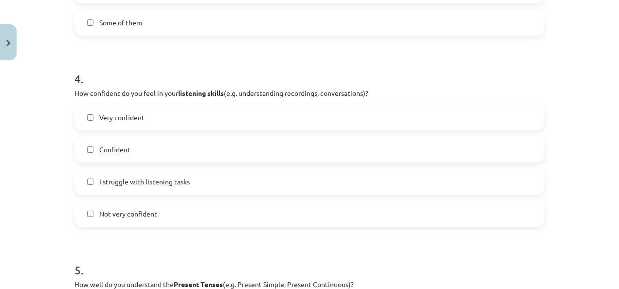
click at [237, 154] on label "Confident" at bounding box center [309, 149] width 468 height 24
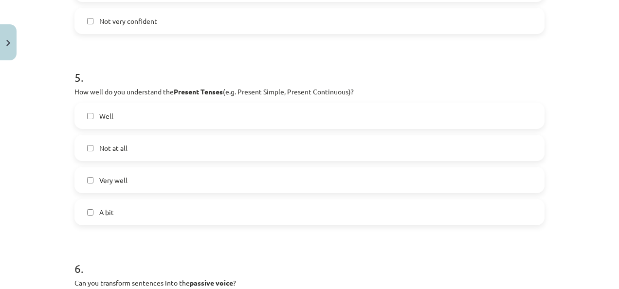
scroll to position [879, 0]
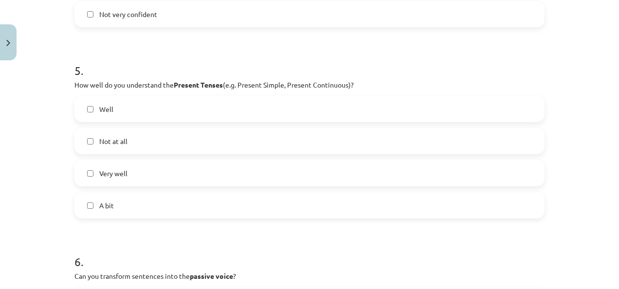
click at [215, 200] on label "A bit" at bounding box center [309, 205] width 468 height 24
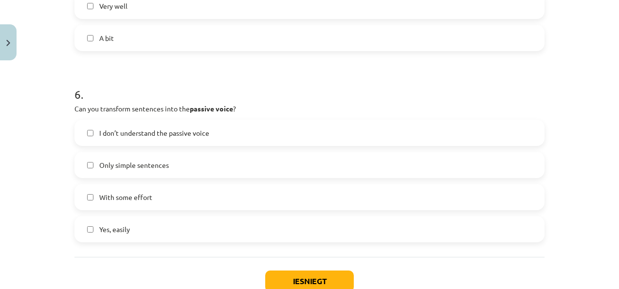
scroll to position [1064, 0]
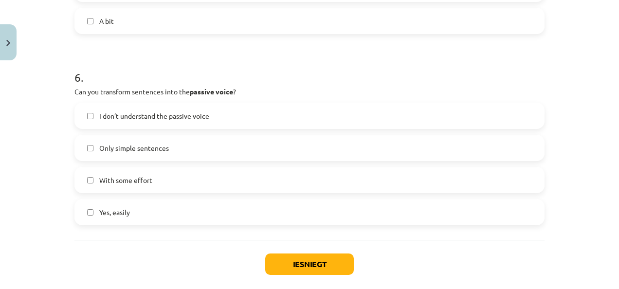
click at [210, 144] on label "Only simple sentences" at bounding box center [309, 148] width 468 height 24
click at [318, 264] on button "Iesniegt" at bounding box center [309, 263] width 89 height 21
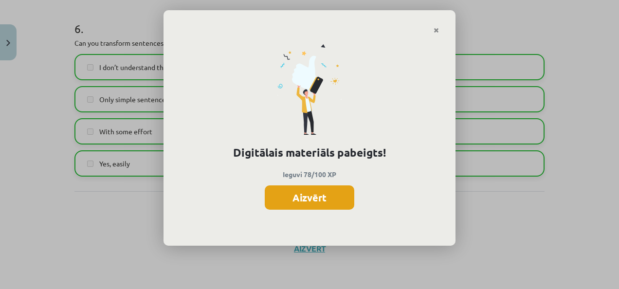
click at [337, 199] on button "Aizvērt" at bounding box center [309, 197] width 89 height 24
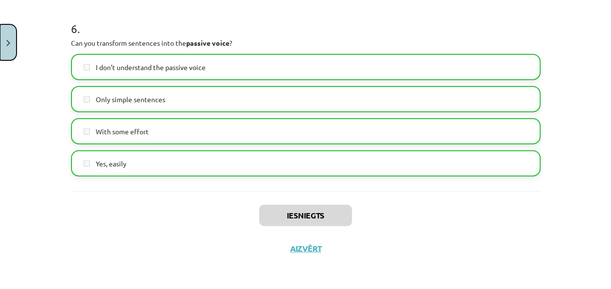
click at [11, 45] on button "Close" at bounding box center [8, 42] width 17 height 36
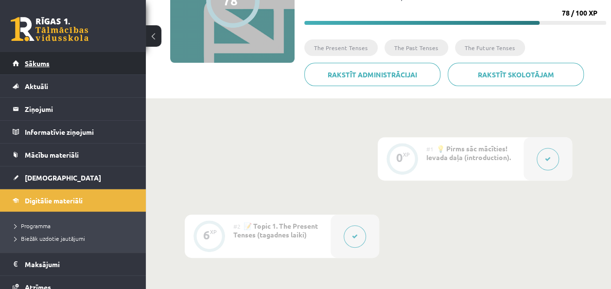
click at [41, 65] on span "Sākums" at bounding box center [37, 63] width 25 height 9
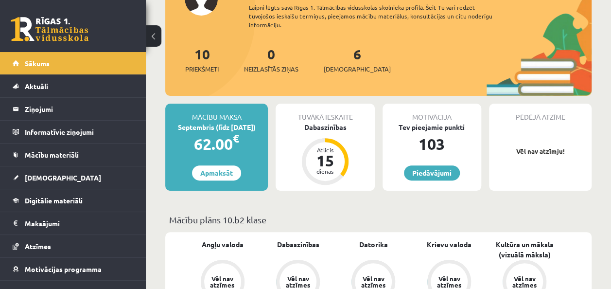
scroll to position [93, 0]
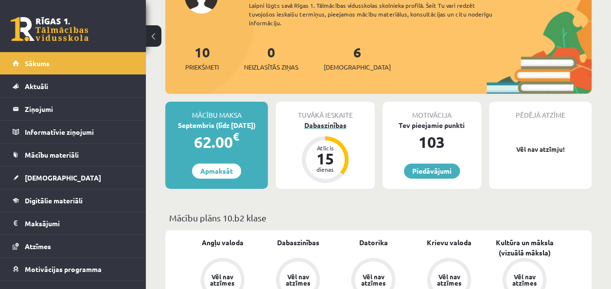
click at [329, 145] on div "Atlicis" at bounding box center [325, 148] width 29 height 6
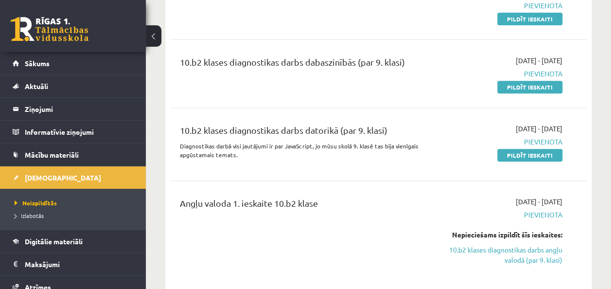
scroll to position [130, 0]
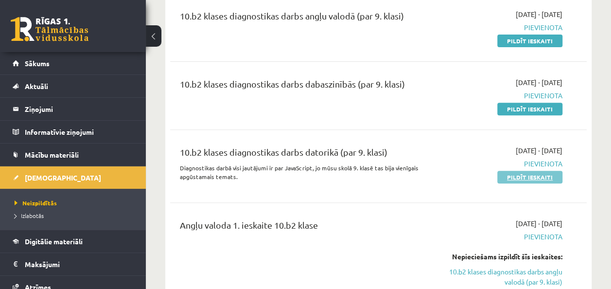
click at [536, 175] on link "Pildīt ieskaiti" at bounding box center [530, 177] width 65 height 13
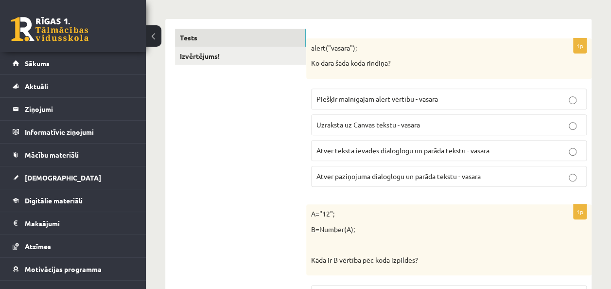
scroll to position [141, 0]
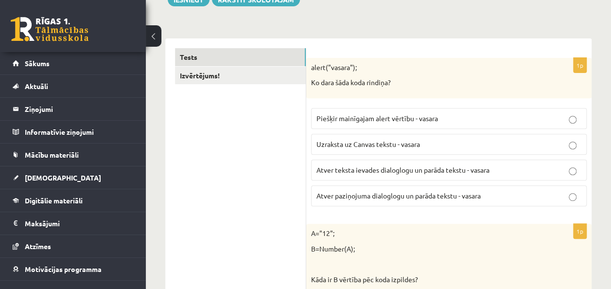
click at [396, 196] on span "Atver paziņojuma dialoglogu un parāda tekstu - vasara" at bounding box center [399, 195] width 164 height 9
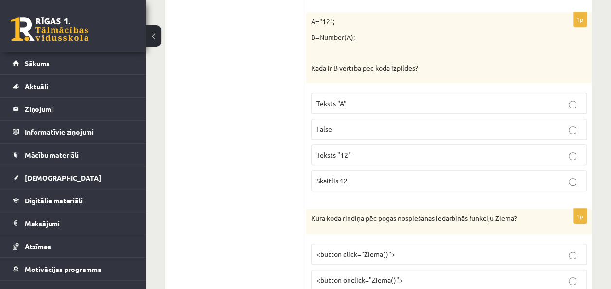
scroll to position [321, 0]
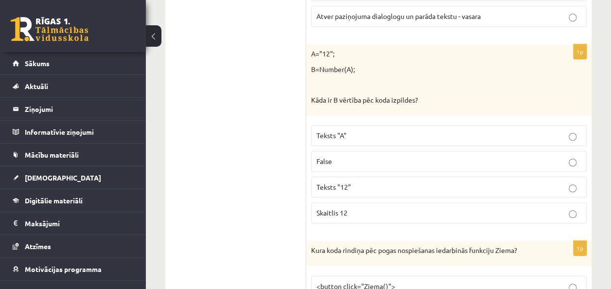
click at [473, 220] on label "Skaitlis 12" at bounding box center [449, 212] width 276 height 21
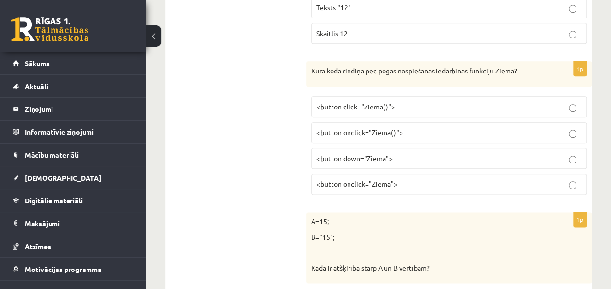
scroll to position [507, 0]
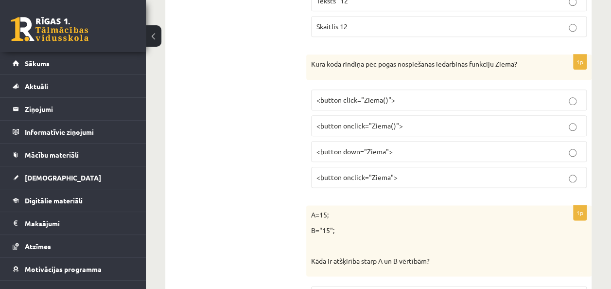
click at [402, 123] on p "<button onclick="Ziema()">" at bounding box center [449, 126] width 265 height 10
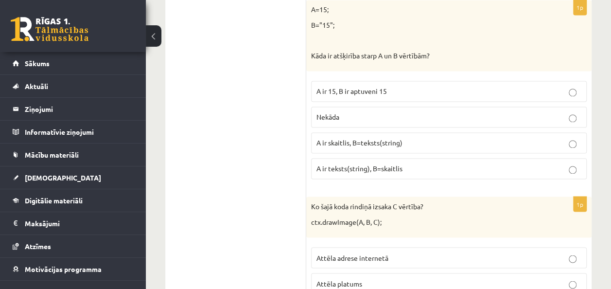
scroll to position [693, 0]
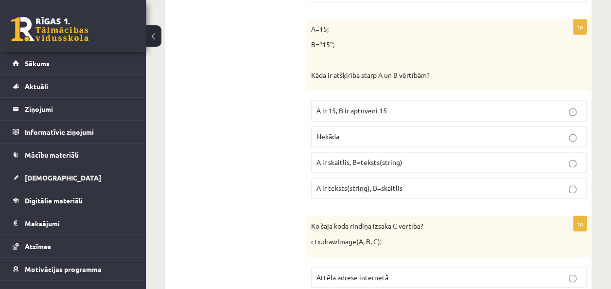
click at [429, 152] on label "A ir skaitlis, B=teksts(string)" at bounding box center [449, 162] width 276 height 21
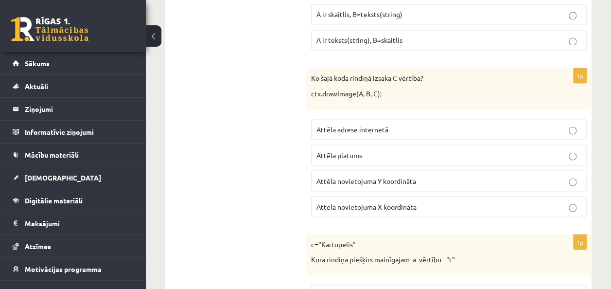
scroll to position [873, 0]
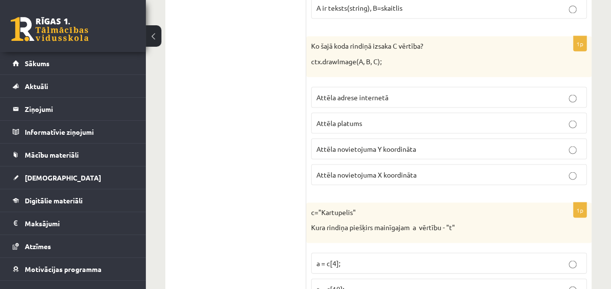
click at [460, 112] on label "Attēla platums" at bounding box center [449, 122] width 276 height 21
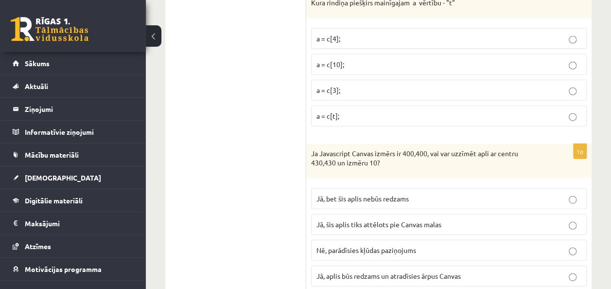
scroll to position [1058, 0]
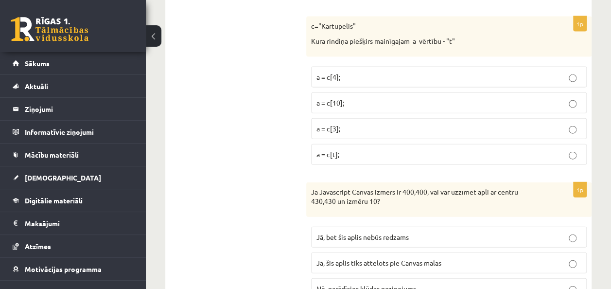
click at [554, 131] on label "a = c[3];" at bounding box center [449, 128] width 276 height 21
click at [563, 102] on label "a = c[10];" at bounding box center [449, 102] width 276 height 21
click at [567, 118] on label "a = c[3];" at bounding box center [449, 128] width 276 height 21
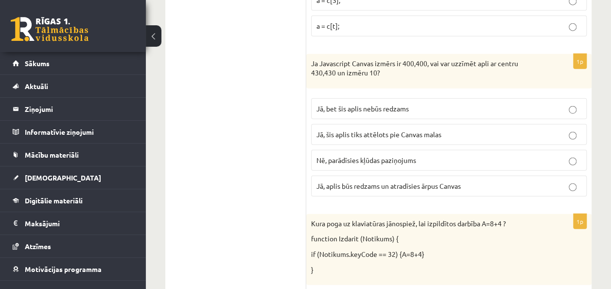
scroll to position [1206, 0]
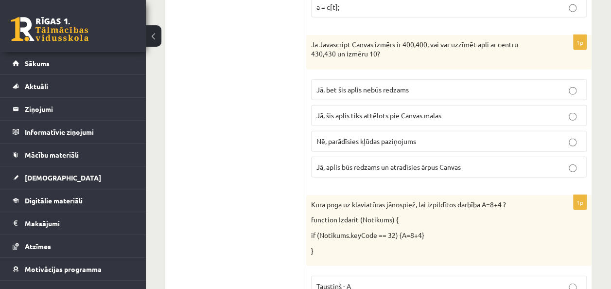
click at [425, 85] on p "Jā, bet šis aplis nebūs redzams" at bounding box center [449, 90] width 265 height 10
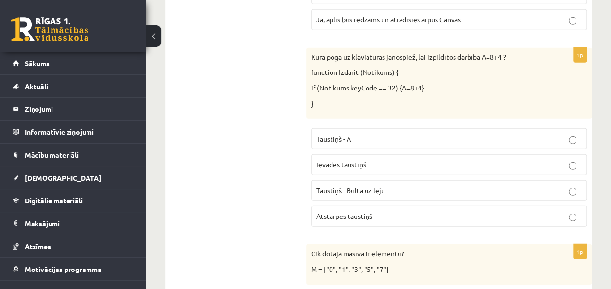
scroll to position [1366, 0]
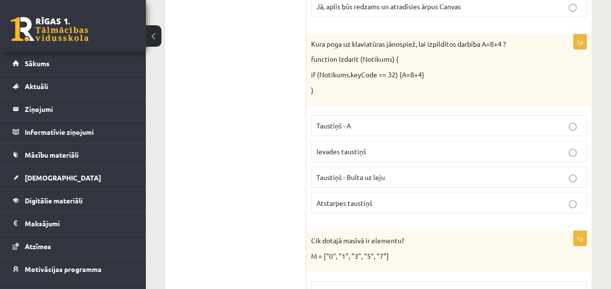
click at [397, 198] on p "Atstarpes taustiņš" at bounding box center [449, 203] width 265 height 10
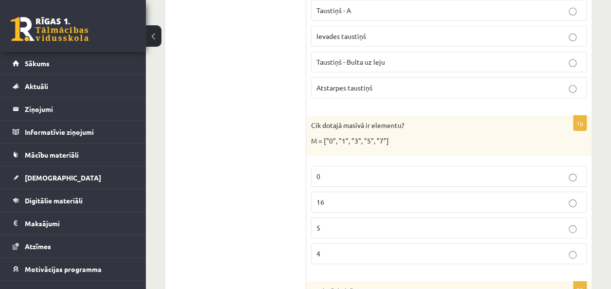
scroll to position [1507, 0]
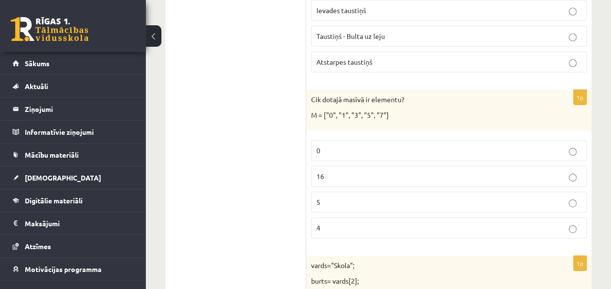
click at [374, 197] on p "5" at bounding box center [449, 202] width 265 height 10
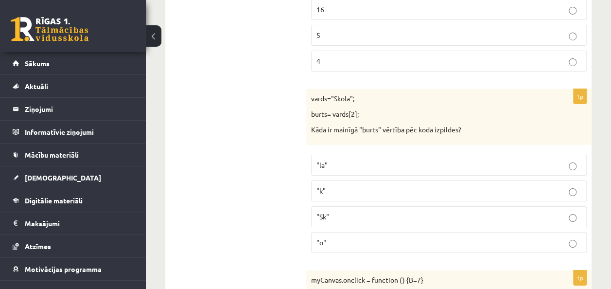
scroll to position [1700, 0]
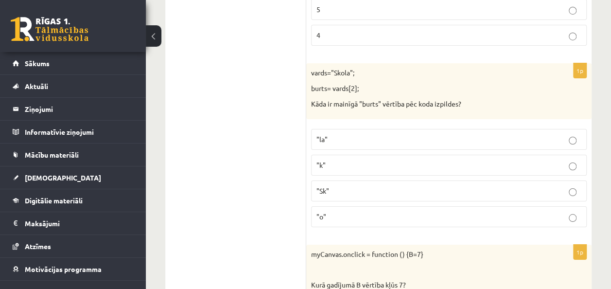
click at [419, 214] on label ""o"" at bounding box center [449, 216] width 276 height 21
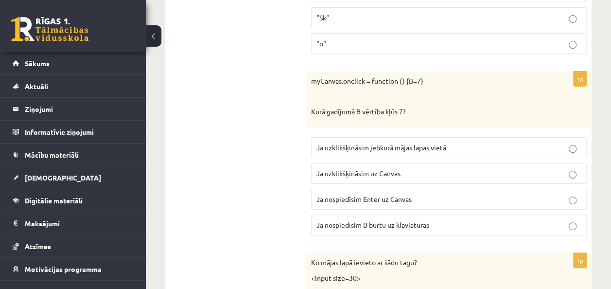
scroll to position [1879, 0]
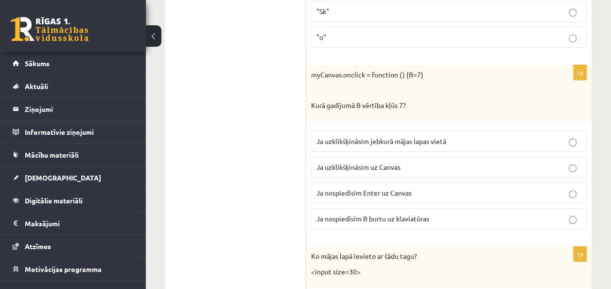
click at [407, 162] on p "Ja uzklikšķināsim uz Canvas" at bounding box center [449, 167] width 265 height 10
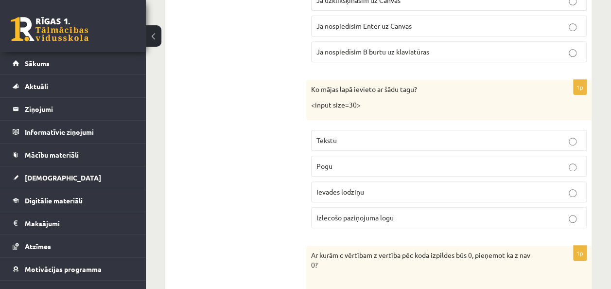
scroll to position [2059, 0]
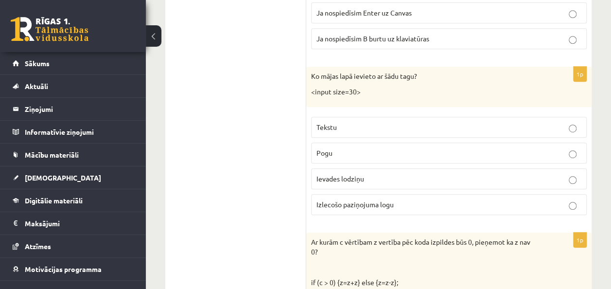
click at [349, 122] on p "Tekstu" at bounding box center [449, 127] width 265 height 10
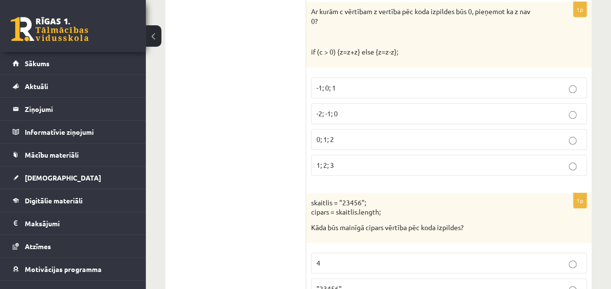
scroll to position [2238, 0]
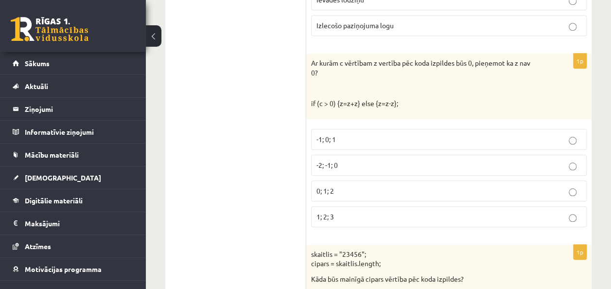
click at [428, 160] on p "-2; -1; 0" at bounding box center [449, 165] width 265 height 10
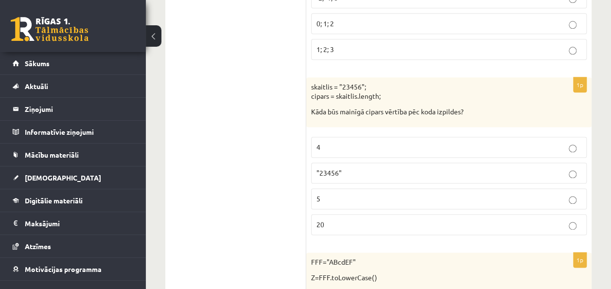
scroll to position [2438, 0]
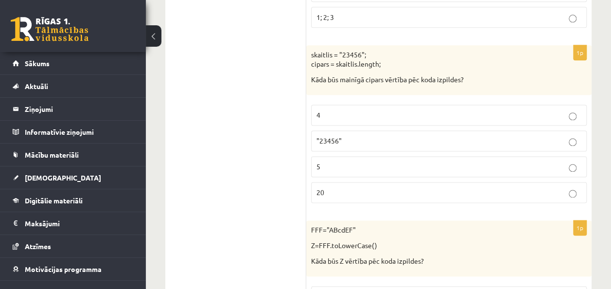
click at [561, 161] on p "5" at bounding box center [449, 166] width 265 height 10
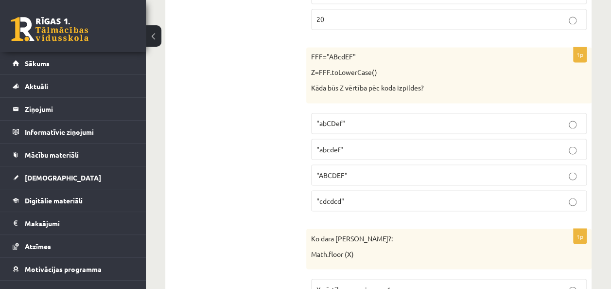
scroll to position [2617, 0]
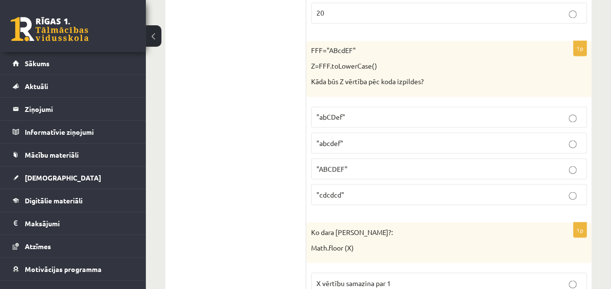
click at [483, 138] on p ""abcdef"" at bounding box center [449, 143] width 265 height 10
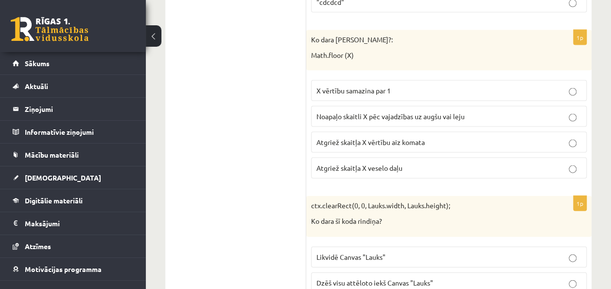
scroll to position [2829, 0]
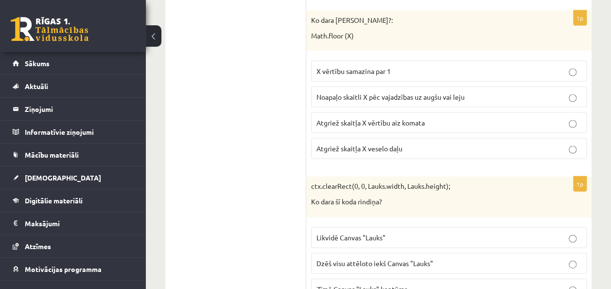
click at [411, 143] on p "Atgriež skaitļa X veselo daļu" at bounding box center [449, 148] width 265 height 10
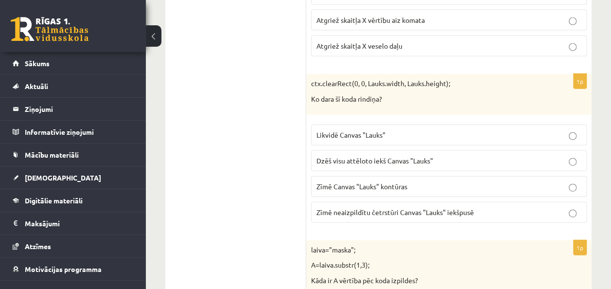
scroll to position [2899, 0]
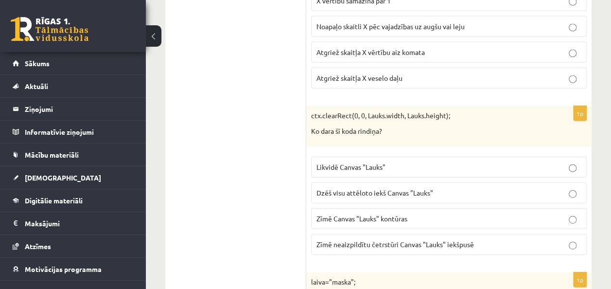
click at [426, 188] on span "Dzēš visu attēloto iekš Canvas "Lauks"" at bounding box center [375, 192] width 117 height 9
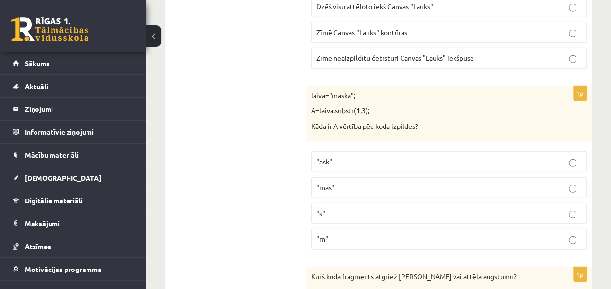
scroll to position [3111, 0]
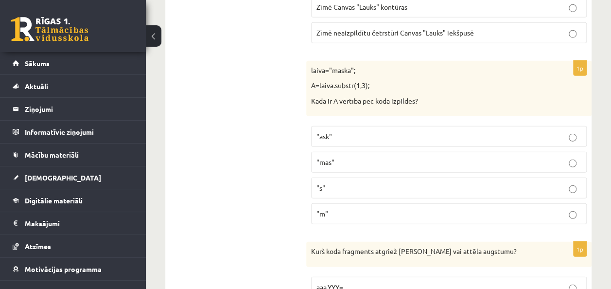
click at [514, 157] on p ""mas"" at bounding box center [449, 162] width 265 height 10
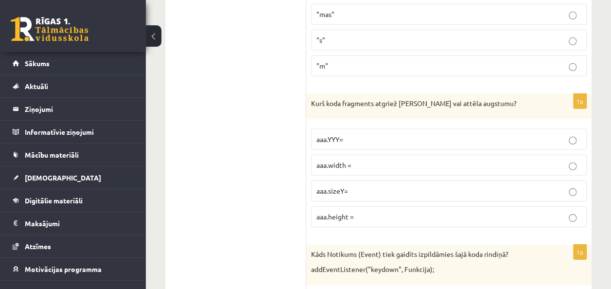
scroll to position [3271, 0]
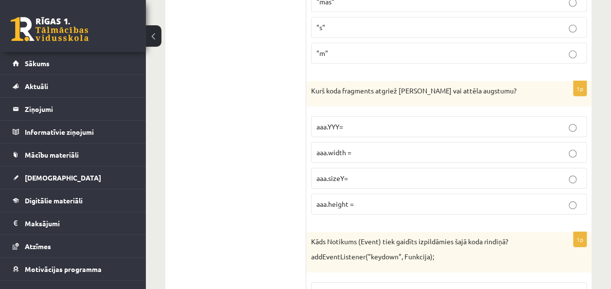
click at [409, 199] on p "aaa.height =" at bounding box center [449, 204] width 265 height 10
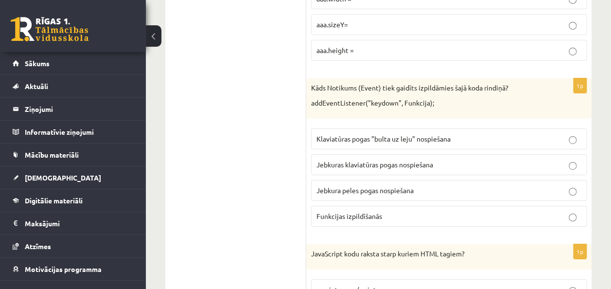
click at [523, 180] on label "Jebkura peles pogas nospiešana" at bounding box center [449, 190] width 276 height 21
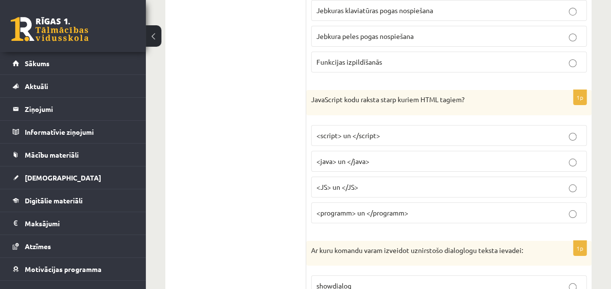
scroll to position [3585, 0]
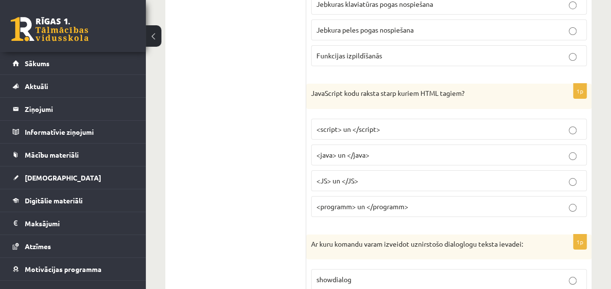
click at [517, 139] on fieldset "<script> un </script> <java> un </java> <JS> un </JS> <programm> un </programm>" at bounding box center [449, 167] width 276 height 106
click at [517, 150] on p "<java> un </java>" at bounding box center [449, 155] width 265 height 10
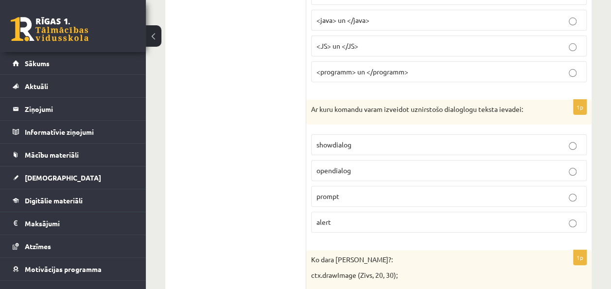
scroll to position [3726, 0]
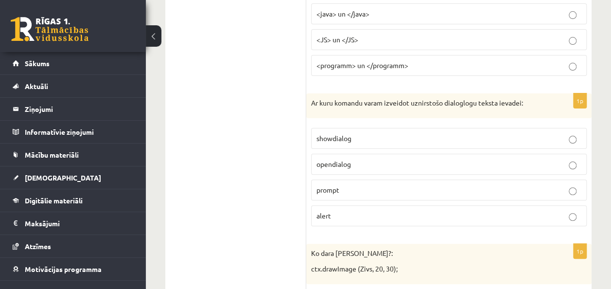
click at [379, 185] on p "prompt" at bounding box center [449, 190] width 265 height 10
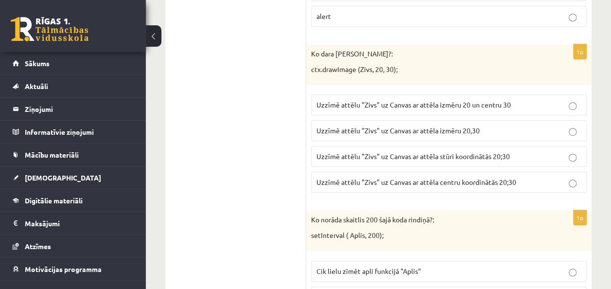
scroll to position [3932, 0]
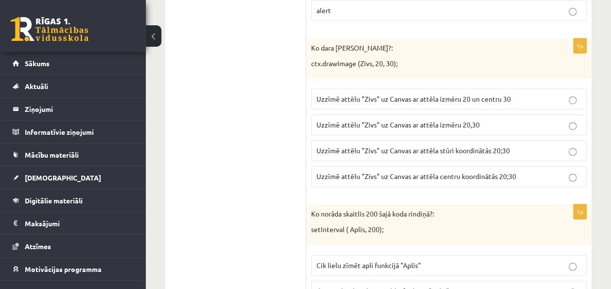
click at [514, 145] on p "Uzzīmē attēlu "Zivs" uz Canvas ar attēla stūri koordinātās 20;30" at bounding box center [449, 150] width 265 height 10
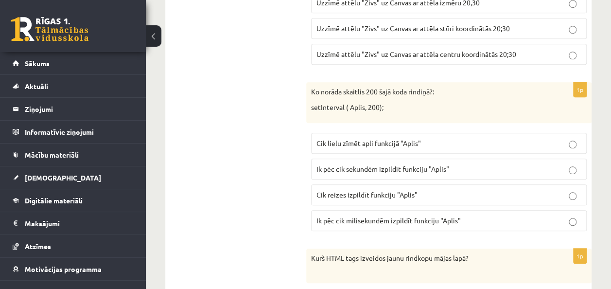
scroll to position [4060, 0]
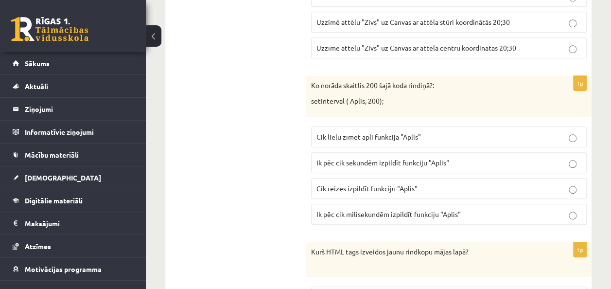
click at [421, 158] on span "Ik pēc cik sekundēm izpildīt funkciju "Aplis"" at bounding box center [383, 162] width 133 height 9
click at [451, 209] on p "Ik pēc cik milisekundēm izpildīt funkciju "Aplis"" at bounding box center [449, 214] width 265 height 10
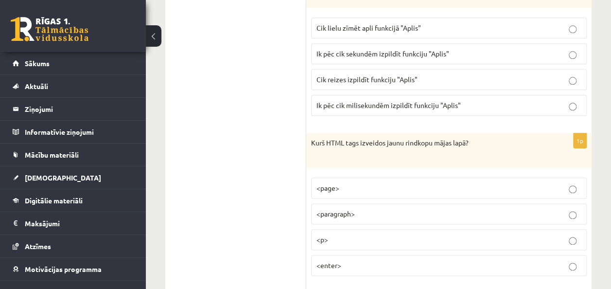
click at [361, 183] on p "<page>" at bounding box center [449, 188] width 265 height 10
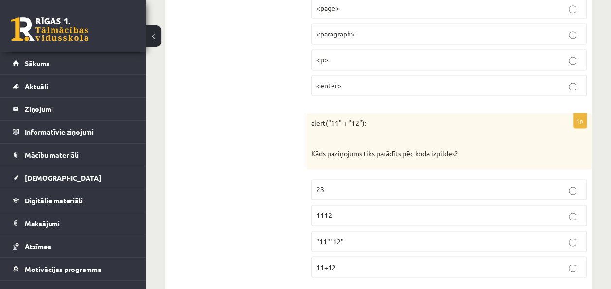
scroll to position [4336, 0]
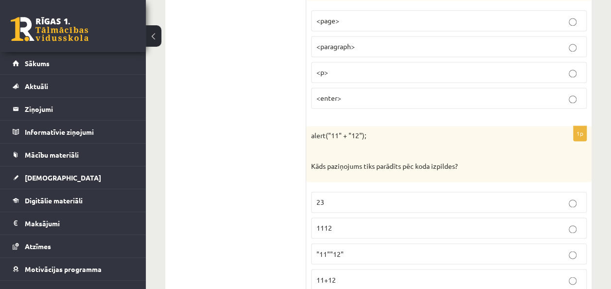
click at [384, 223] on p "1112" at bounding box center [449, 228] width 265 height 10
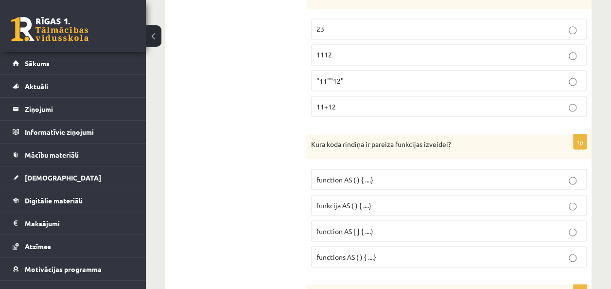
scroll to position [4522, 0]
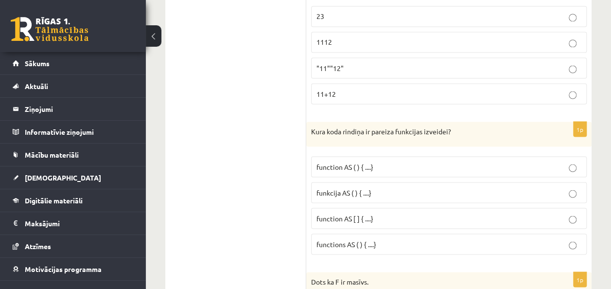
click at [405, 239] on p "functions AS ( ) { ....}" at bounding box center [449, 244] width 265 height 10
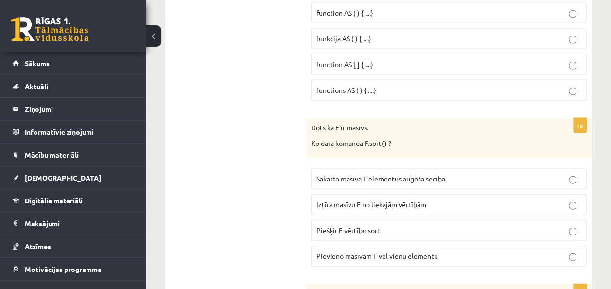
scroll to position [4683, 0]
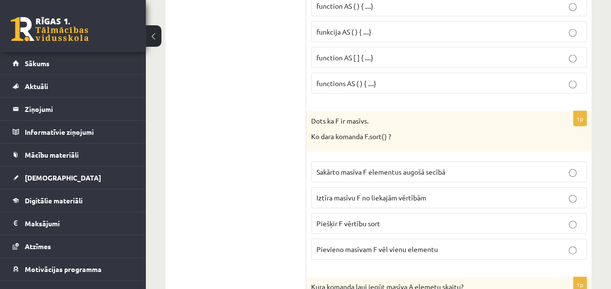
click at [395, 167] on span "Sakārto masīva F elementus augošā secībā" at bounding box center [381, 171] width 129 height 9
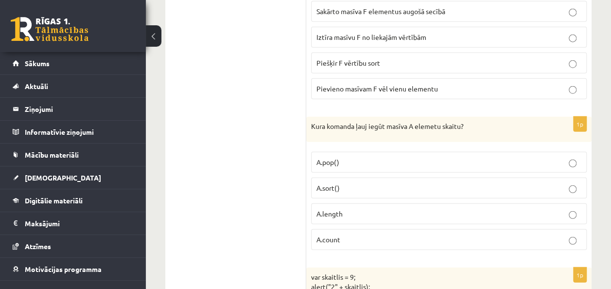
scroll to position [4849, 0]
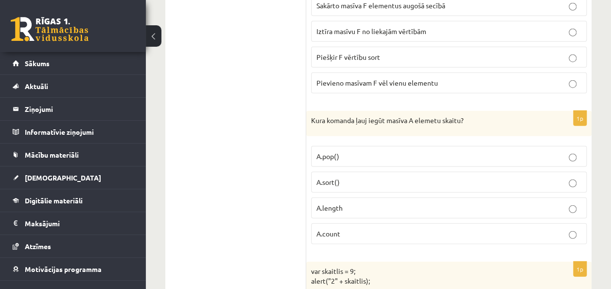
click at [473, 197] on label "A.length" at bounding box center [449, 207] width 276 height 21
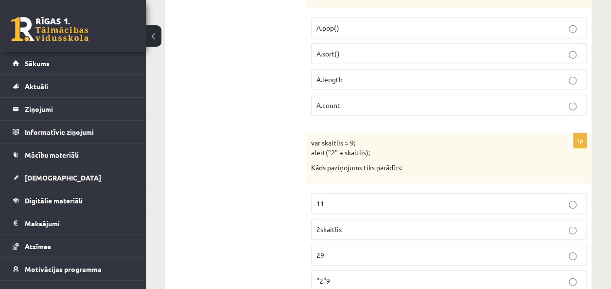
click at [403, 250] on p "29" at bounding box center [449, 255] width 265 height 10
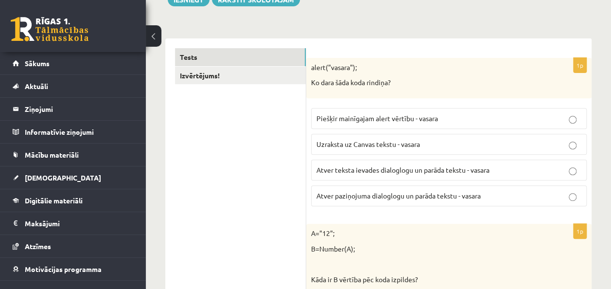
scroll to position [122, 0]
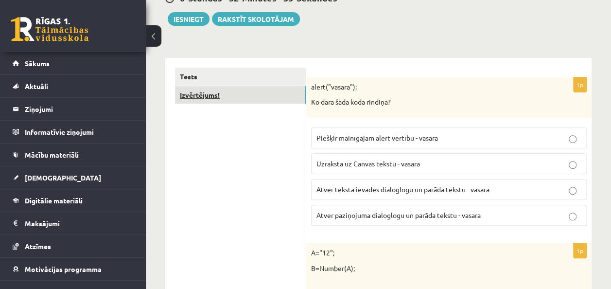
click at [250, 91] on link "Izvērtējums!" at bounding box center [240, 95] width 131 height 18
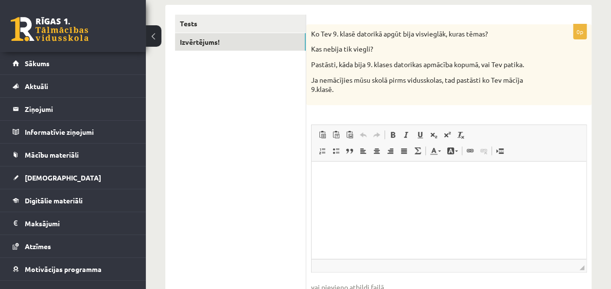
scroll to position [173, 0]
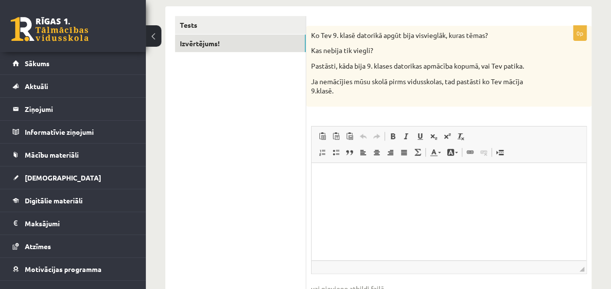
click at [443, 182] on html at bounding box center [449, 177] width 275 height 30
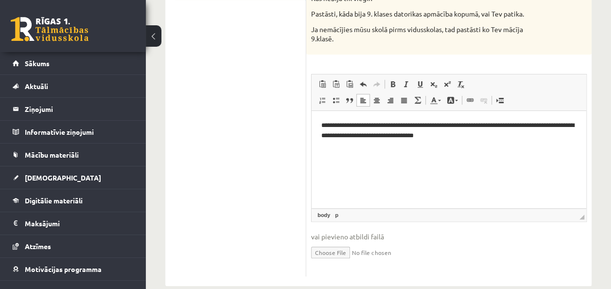
scroll to position [241, 0]
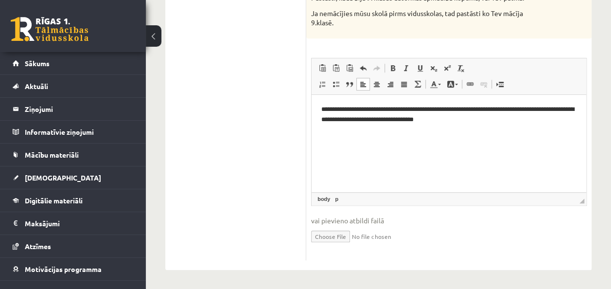
click at [334, 234] on input "file" at bounding box center [449, 236] width 276 height 20
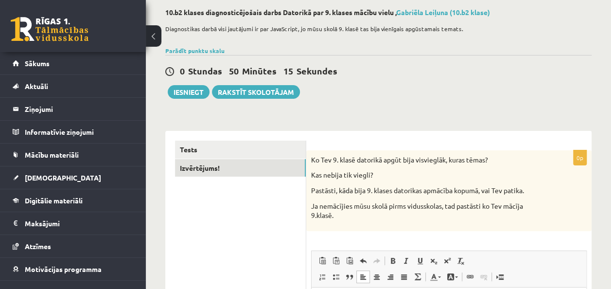
scroll to position [47, 0]
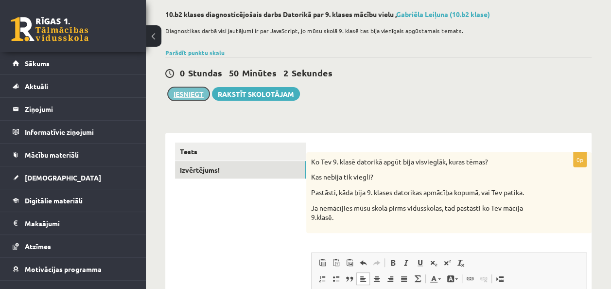
click at [191, 90] on button "Iesniegt" at bounding box center [189, 94] width 42 height 14
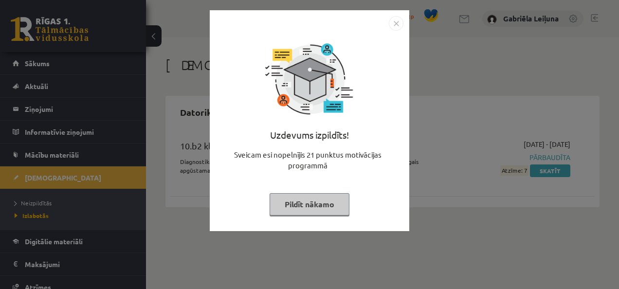
click at [398, 21] on img "Close" at bounding box center [396, 23] width 15 height 15
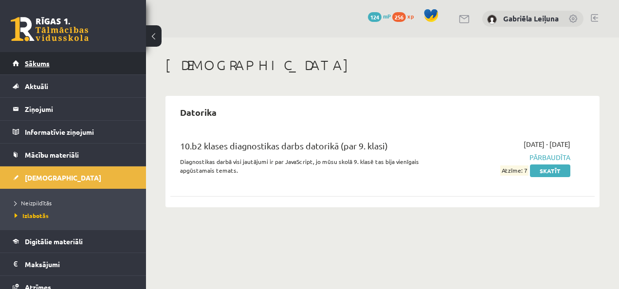
click at [66, 63] on link "Sākums" at bounding box center [73, 63] width 121 height 22
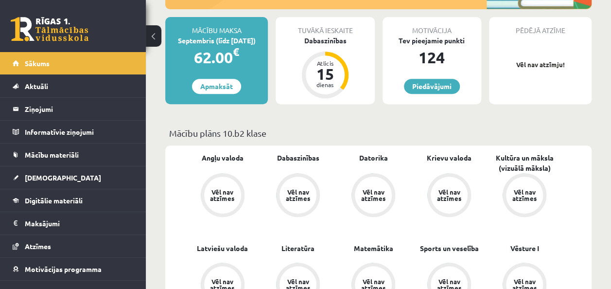
scroll to position [171, 0]
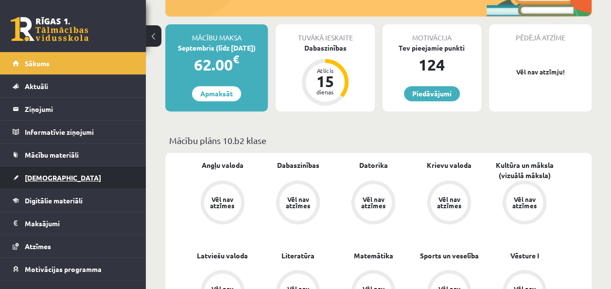
click at [58, 173] on link "[DEMOGRAPHIC_DATA]" at bounding box center [73, 177] width 121 height 22
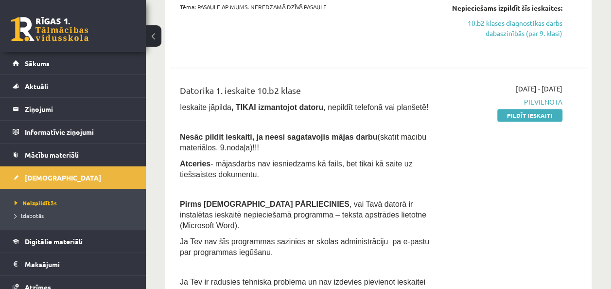
scroll to position [430, 0]
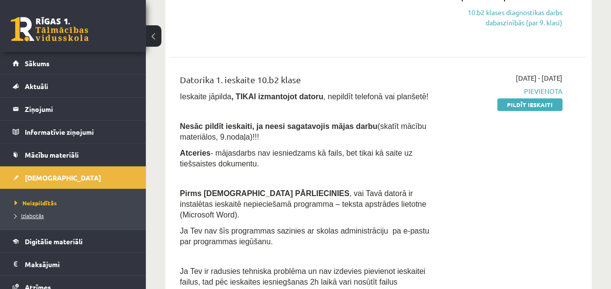
click at [34, 217] on span "Izlabotās" at bounding box center [29, 216] width 29 height 8
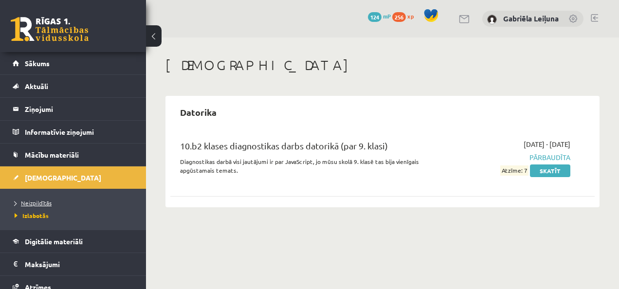
click at [51, 201] on link "Neizpildītās" at bounding box center [76, 202] width 122 height 9
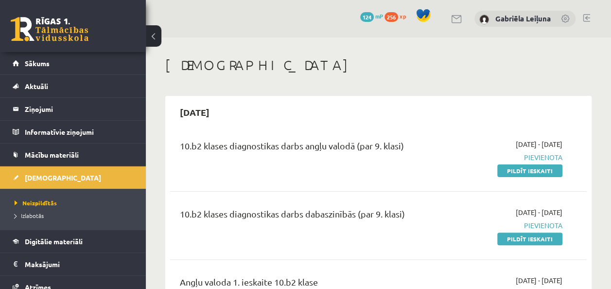
scroll to position [19, 0]
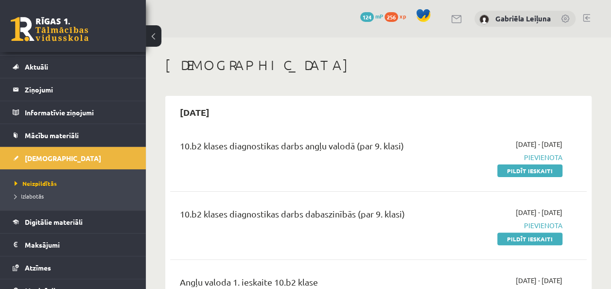
click at [483, 72] on h1 "[DEMOGRAPHIC_DATA]" at bounding box center [378, 65] width 427 height 17
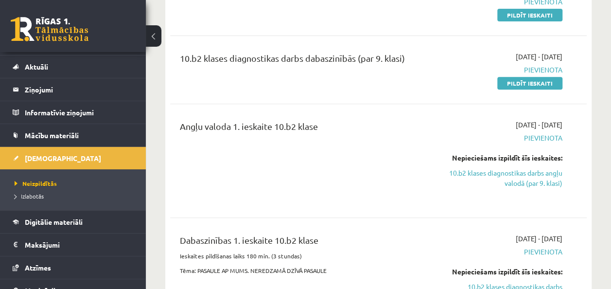
scroll to position [136, 0]
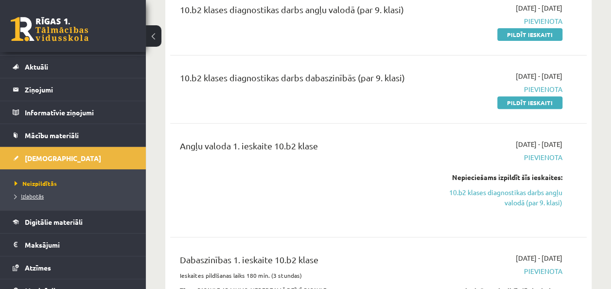
click at [32, 193] on span "Izlabotās" at bounding box center [29, 196] width 29 height 8
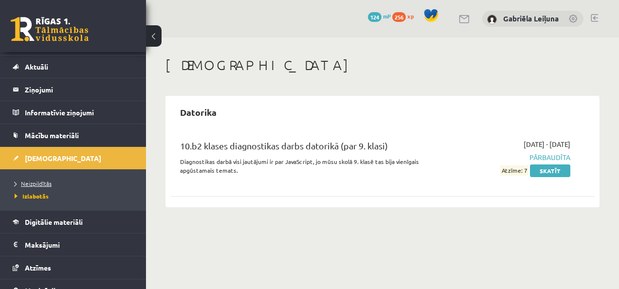
click at [30, 182] on span "Neizpildītās" at bounding box center [33, 183] width 37 height 8
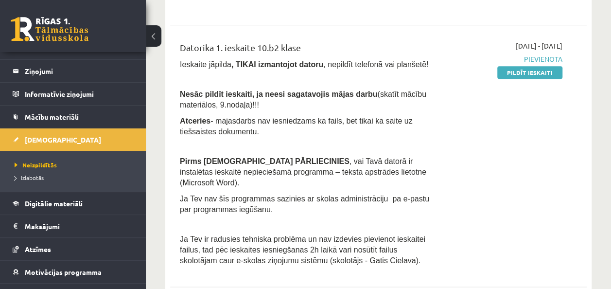
scroll to position [39, 0]
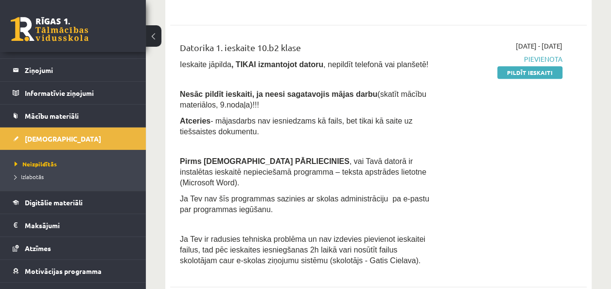
click at [552, 150] on div "[DATE] - [DATE] [GEOGRAPHIC_DATA] Pildīt ieskaiti" at bounding box center [504, 156] width 132 height 230
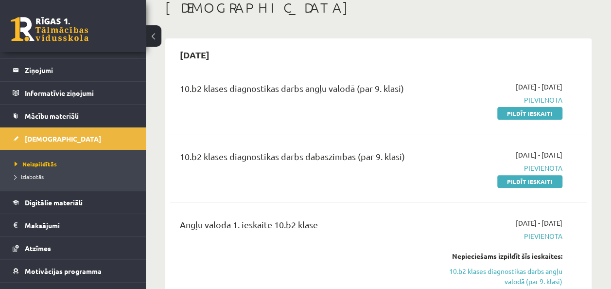
scroll to position [58, 0]
